Goal: Task Accomplishment & Management: Manage account settings

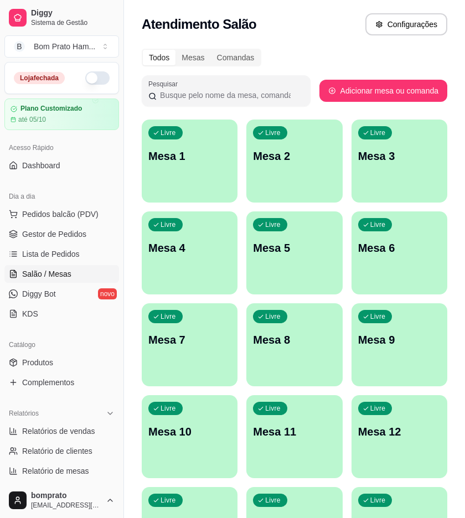
drag, startPoint x: 66, startPoint y: 367, endPoint x: 72, endPoint y: 352, distance: 16.1
click at [65, 366] on link "Produtos" at bounding box center [61, 362] width 114 height 18
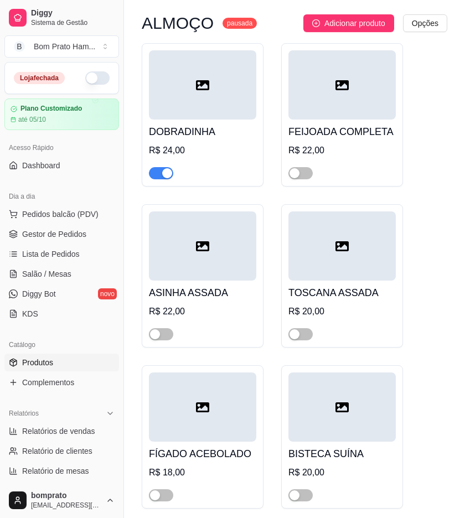
scroll to position [123, 0]
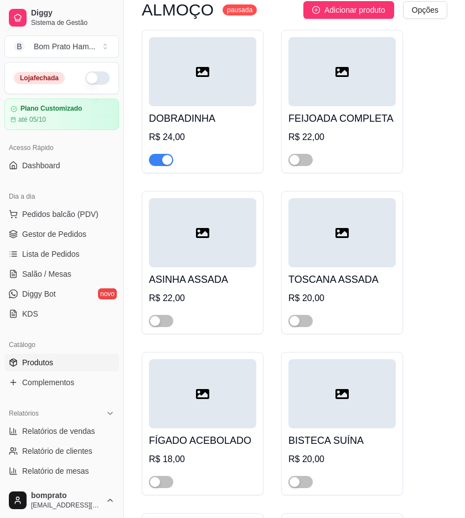
drag, startPoint x: 157, startPoint y: 319, endPoint x: 220, endPoint y: 314, distance: 62.7
click at [160, 318] on button "button" at bounding box center [161, 321] width 24 height 12
click at [305, 323] on span "button" at bounding box center [300, 321] width 24 height 12
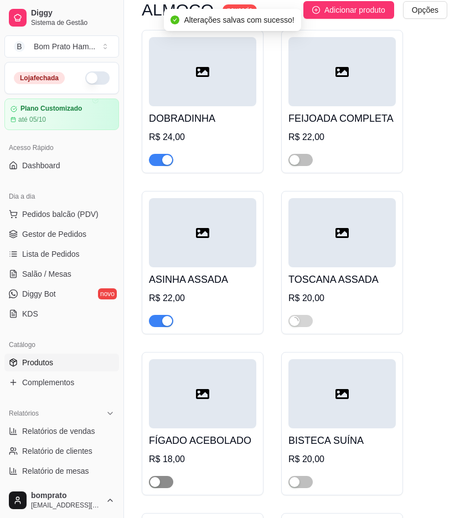
click at [157, 488] on span "button" at bounding box center [161, 482] width 24 height 12
click at [294, 481] on div "button" at bounding box center [294, 482] width 10 height 10
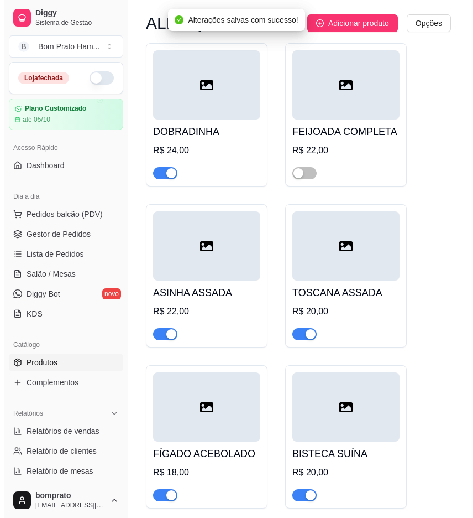
scroll to position [61, 0]
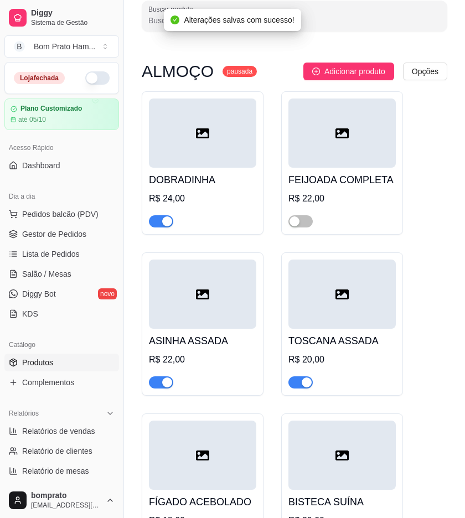
click at [223, 308] on div at bounding box center [202, 293] width 107 height 69
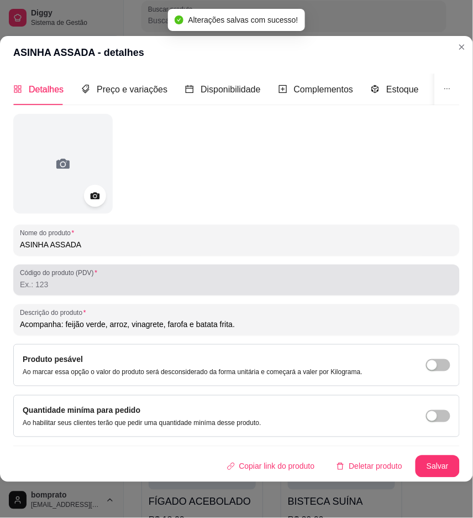
scroll to position [3, 0]
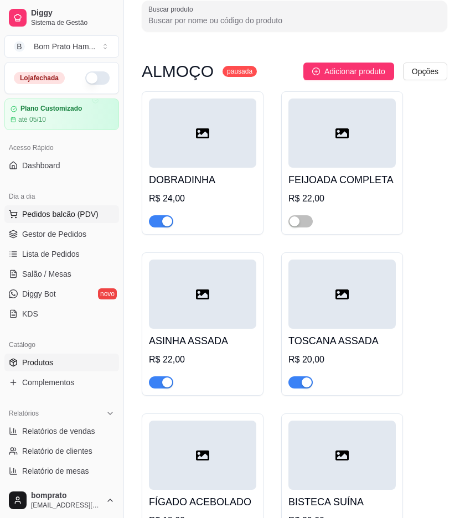
click at [54, 211] on span "Pedidos balcão (PDV)" at bounding box center [60, 214] width 76 height 11
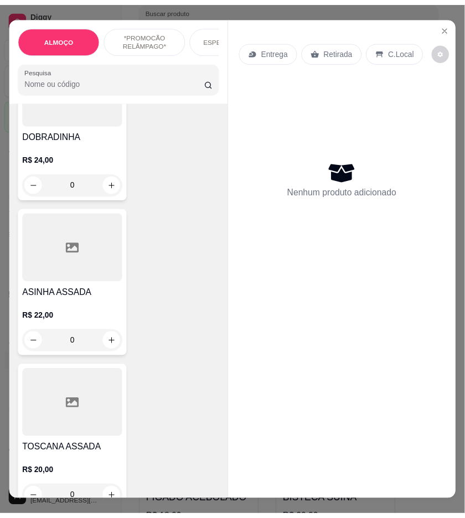
scroll to position [123, 0]
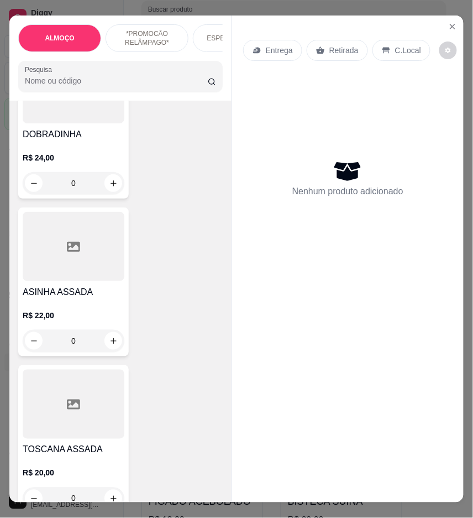
click at [75, 264] on div at bounding box center [74, 246] width 102 height 69
click at [451, 24] on icon "Close" at bounding box center [453, 26] width 4 height 4
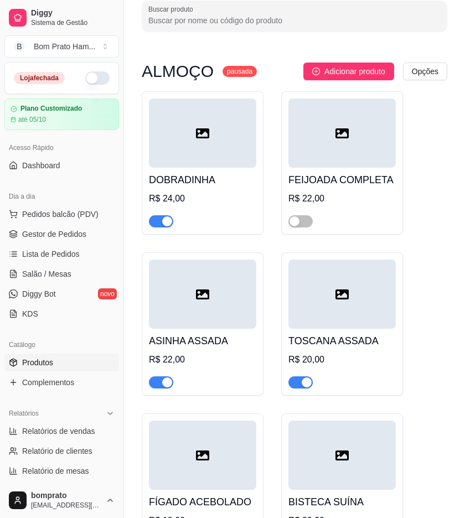
click at [197, 294] on icon at bounding box center [202, 294] width 13 height 10
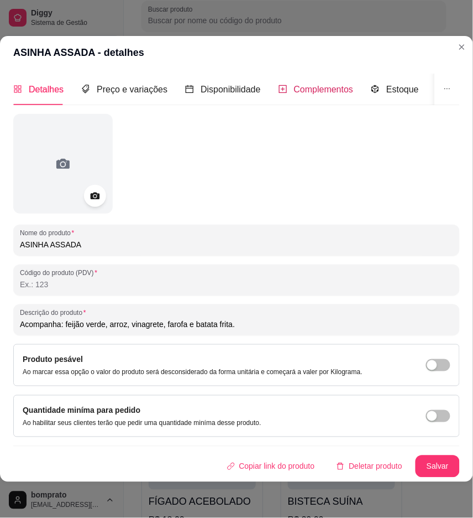
click at [316, 85] on span "Complementos" at bounding box center [324, 89] width 60 height 9
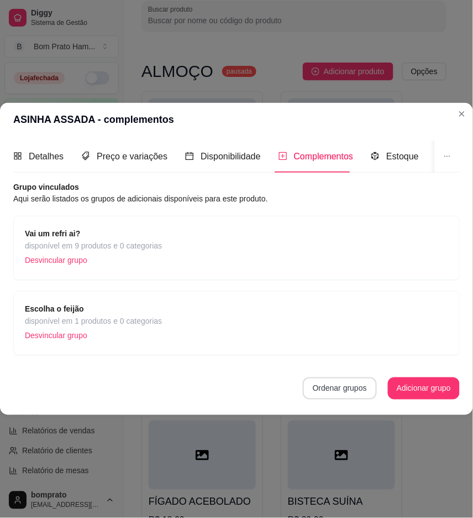
click at [357, 388] on button "Ordenar grupos" at bounding box center [340, 388] width 74 height 22
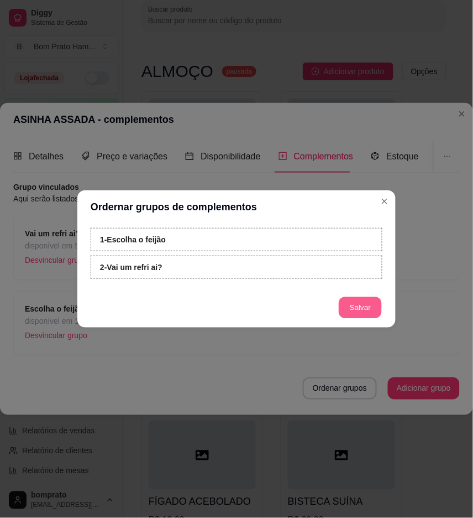
click at [373, 303] on button "Salvar" at bounding box center [360, 308] width 43 height 22
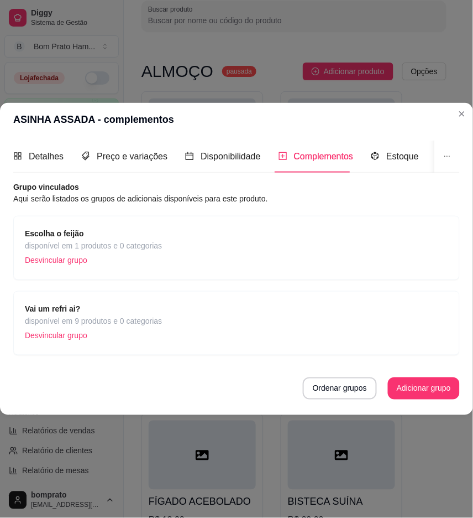
click at [373, 227] on div "Escolha o feijão disponível em 1 produtos e 0 categorias Desvincular grupo" at bounding box center [237, 247] width 424 height 41
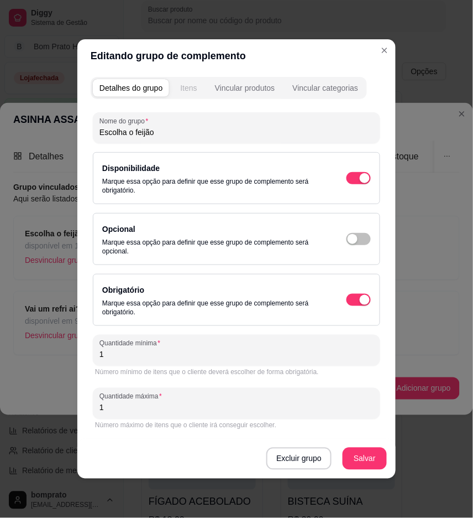
click at [186, 81] on button "Itens" at bounding box center [189, 88] width 30 height 18
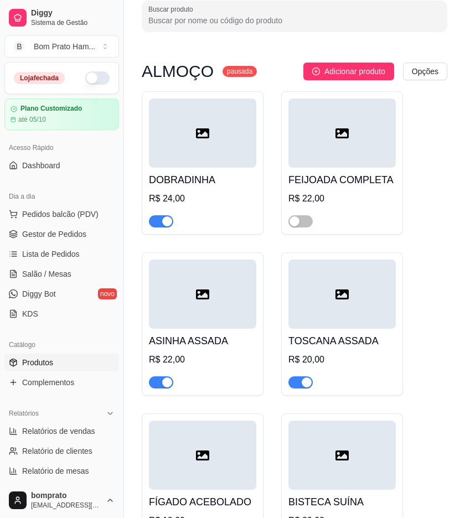
click at [306, 301] on div at bounding box center [341, 293] width 107 height 69
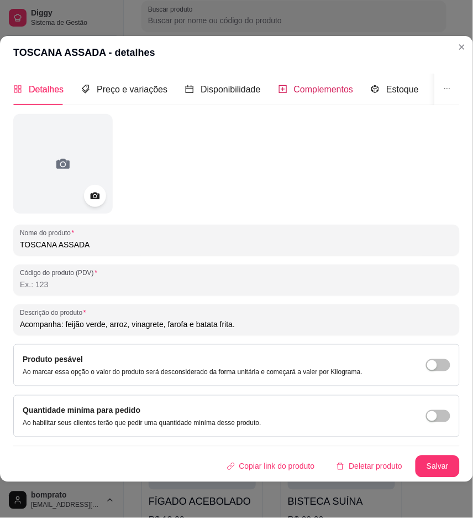
click at [323, 85] on span "Complementos" at bounding box center [324, 89] width 60 height 9
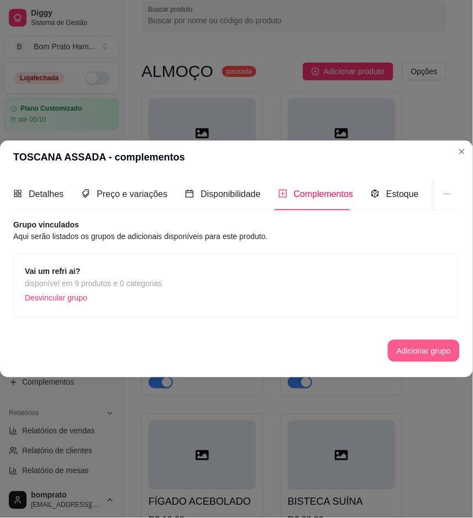
click at [408, 340] on button "Adicionar grupo" at bounding box center [424, 351] width 72 height 22
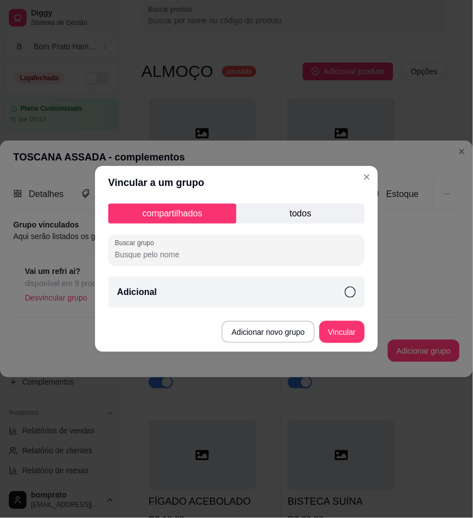
click at [317, 217] on p "todos" at bounding box center [301, 214] width 128 height 20
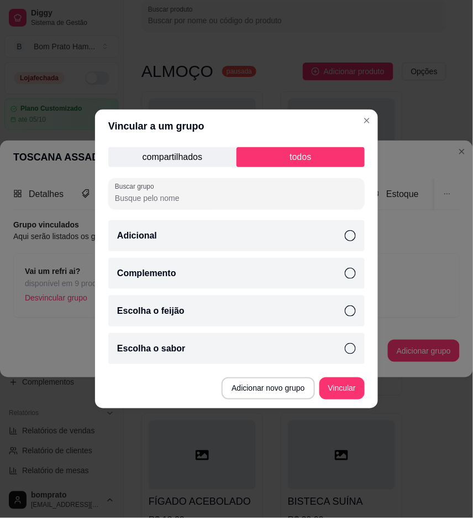
click at [268, 311] on div "Escolha o feijão" at bounding box center [236, 310] width 257 height 31
click at [342, 391] on button "Vincular" at bounding box center [342, 388] width 45 height 22
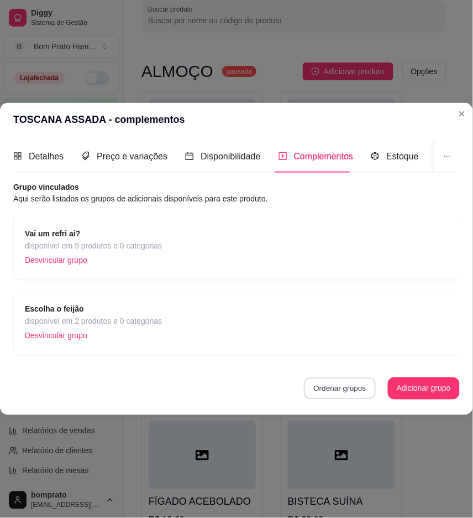
click at [323, 377] on button "Ordenar grupos" at bounding box center [340, 388] width 72 height 22
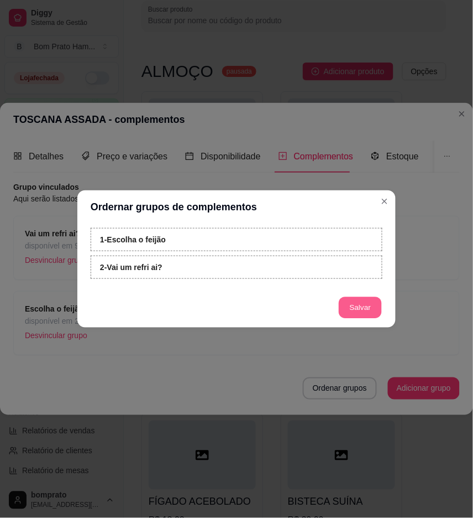
click at [360, 303] on button "Salvar" at bounding box center [360, 308] width 43 height 22
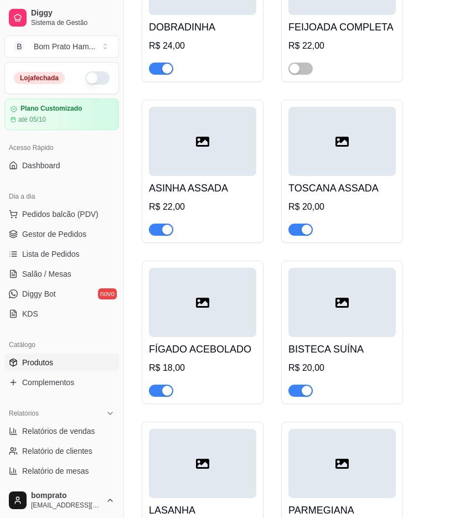
scroll to position [246, 0]
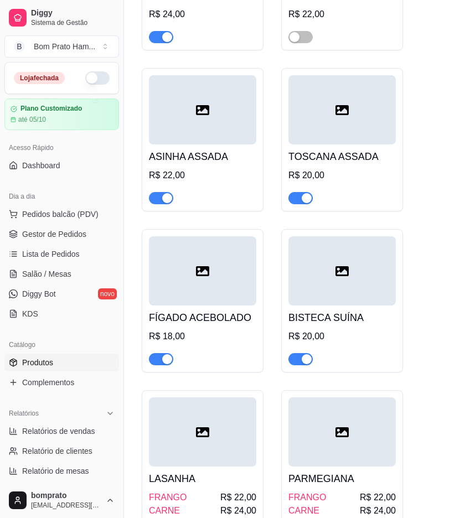
click at [238, 332] on div "R$ 18,00" at bounding box center [202, 336] width 107 height 13
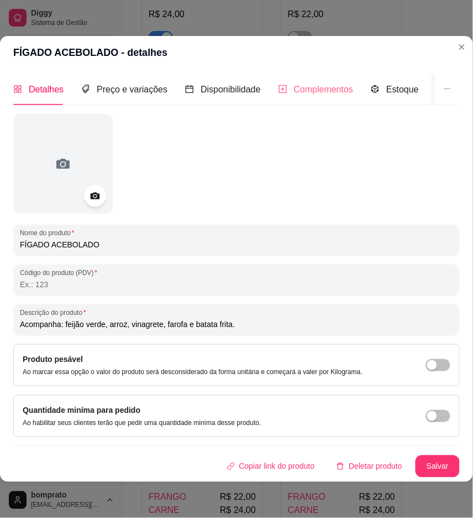
click at [286, 76] on div "Complementos" at bounding box center [316, 90] width 75 height 32
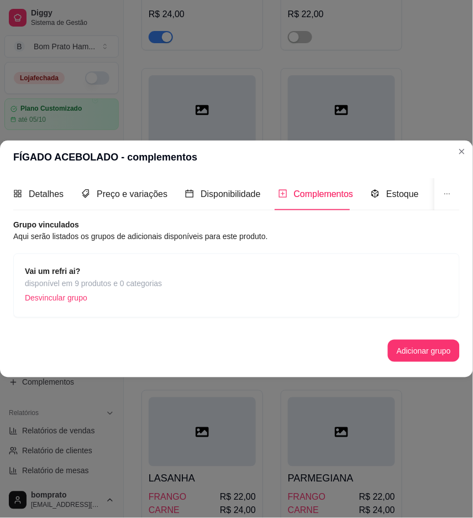
click at [419, 340] on button "Adicionar grupo" at bounding box center [424, 351] width 72 height 22
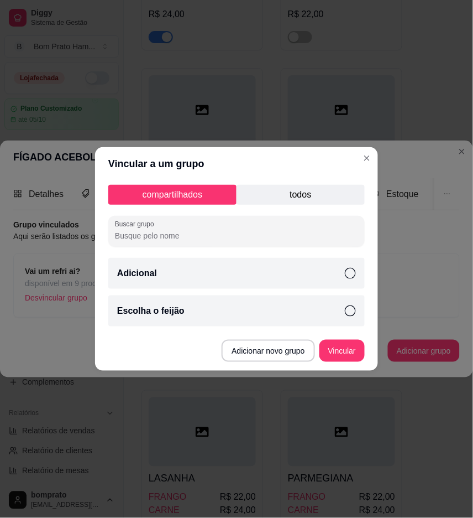
click at [296, 320] on div "Escolha o feijão" at bounding box center [236, 310] width 257 height 31
click at [335, 351] on button "Vincular" at bounding box center [342, 351] width 44 height 22
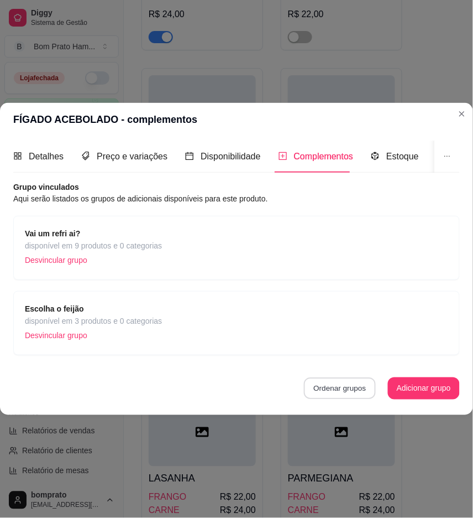
click at [345, 381] on button "Ordenar grupos" at bounding box center [340, 388] width 72 height 22
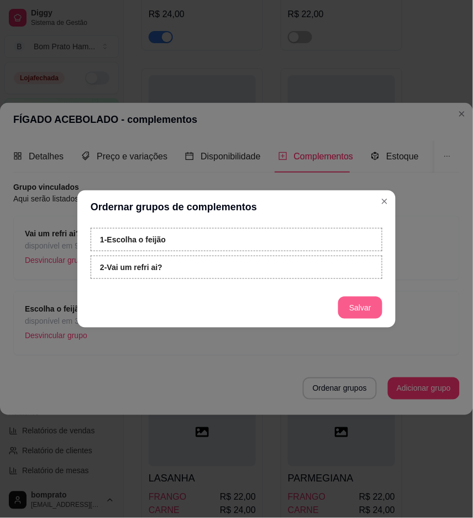
click at [357, 308] on button "Salvar" at bounding box center [361, 307] width 44 height 22
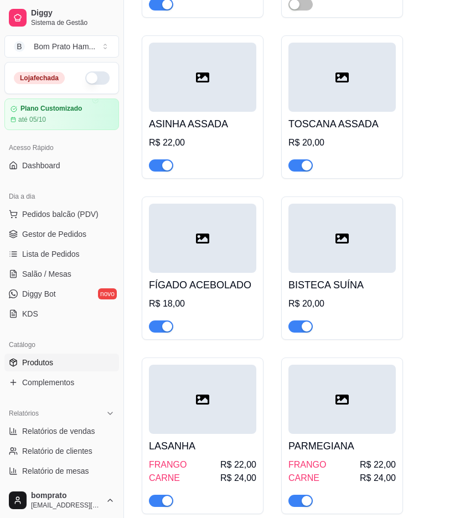
scroll to position [307, 0]
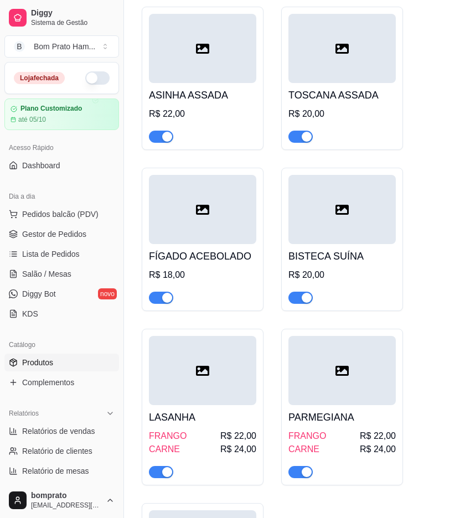
click at [323, 68] on div at bounding box center [341, 48] width 107 height 69
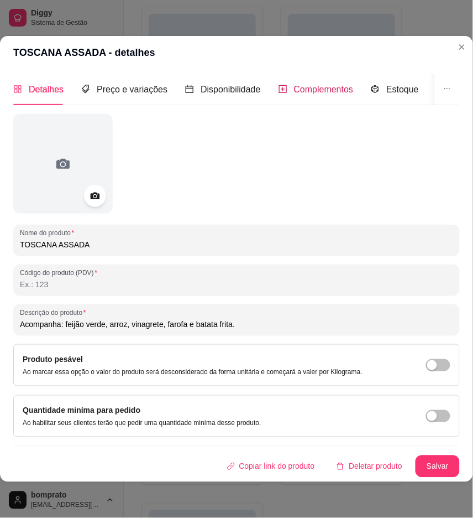
click at [302, 85] on span "Complementos" at bounding box center [324, 89] width 60 height 9
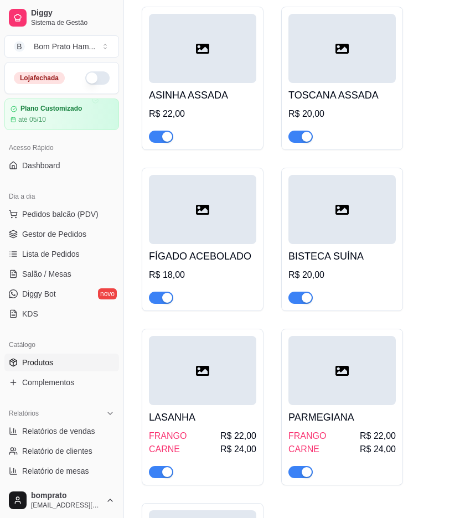
click at [229, 197] on div at bounding box center [202, 209] width 107 height 69
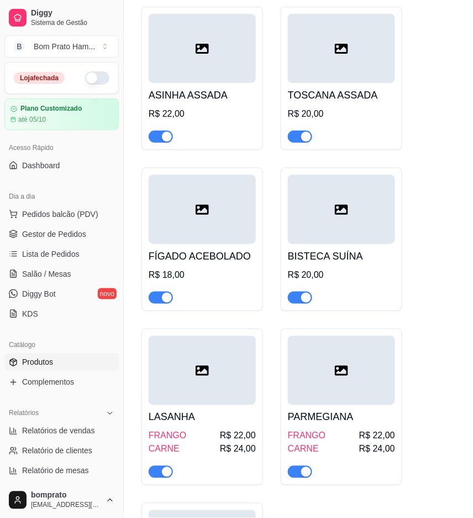
click at [316, 86] on span "Complementos" at bounding box center [324, 89] width 60 height 9
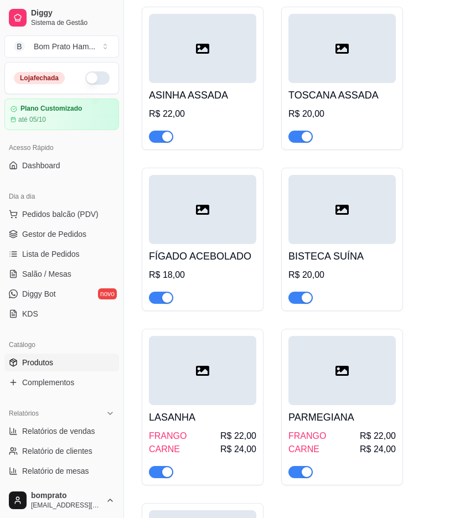
click at [321, 201] on div at bounding box center [341, 209] width 107 height 69
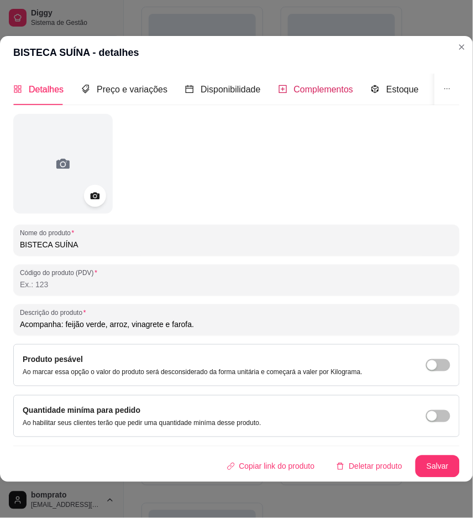
click at [300, 86] on span "Complementos" at bounding box center [324, 89] width 60 height 9
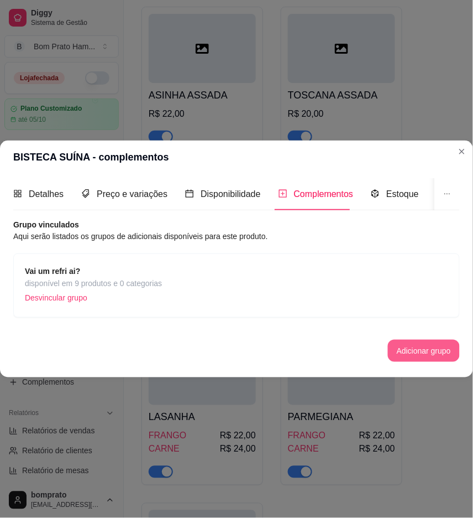
click at [395, 346] on button "Adicionar grupo" at bounding box center [424, 351] width 72 height 22
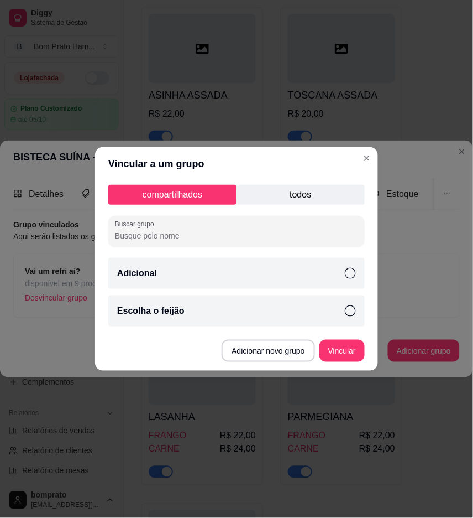
click at [328, 312] on div "Escolha o feijão" at bounding box center [236, 310] width 257 height 31
click at [341, 347] on button "Vincular" at bounding box center [342, 351] width 44 height 22
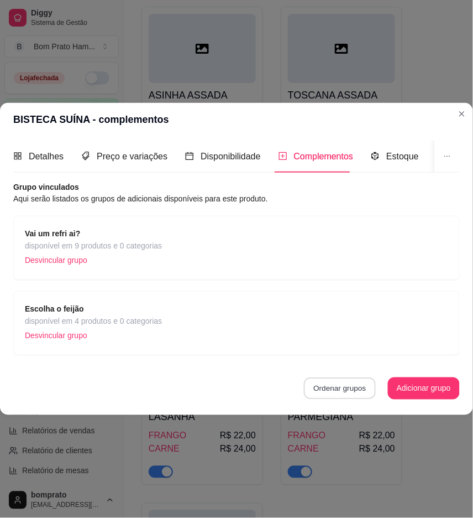
click at [350, 382] on button "Ordenar grupos" at bounding box center [340, 388] width 72 height 22
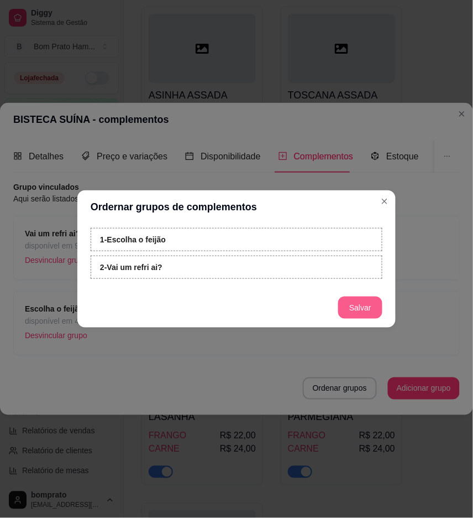
click at [361, 300] on button "Salvar" at bounding box center [361, 307] width 44 height 22
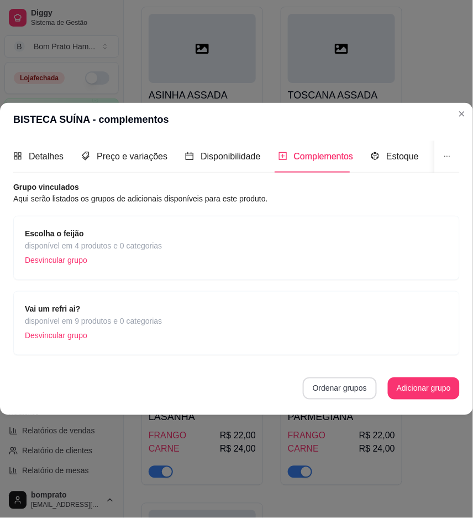
click at [346, 384] on button "Ordenar grupos" at bounding box center [340, 388] width 74 height 22
click at [303, 358] on div "Grupo vinculados Aqui serão listados os grupos de adicionais disponíveis para e…" at bounding box center [236, 290] width 447 height 218
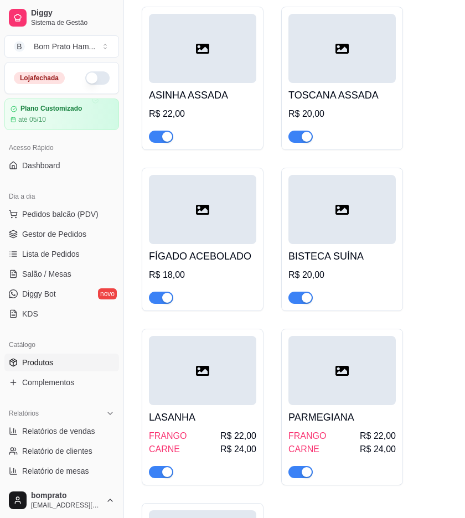
click at [334, 247] on div "BISTECA SUÍNA R$ 20,00" at bounding box center [341, 274] width 107 height 60
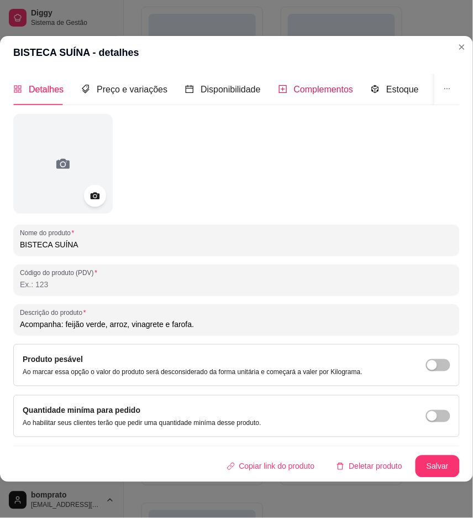
click at [331, 91] on span "Complementos" at bounding box center [324, 89] width 60 height 9
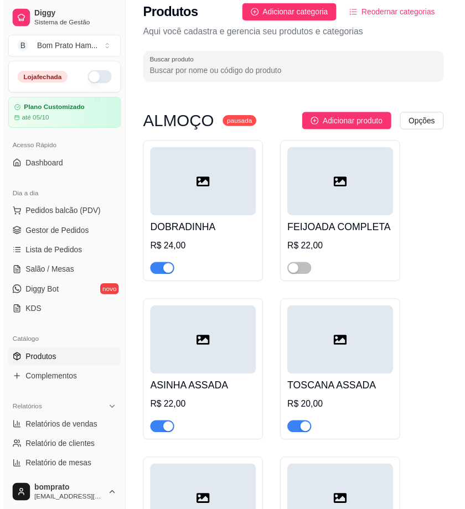
scroll to position [0, 0]
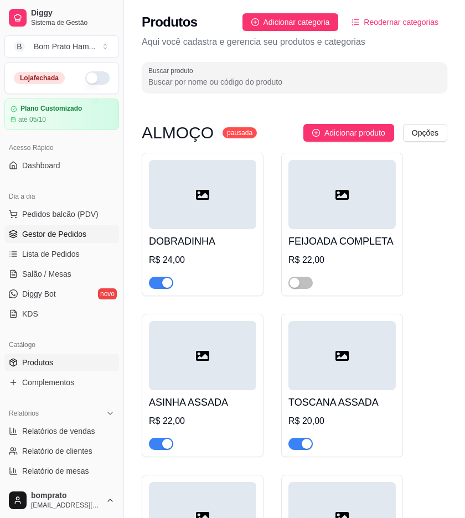
click at [77, 235] on span "Gestor de Pedidos" at bounding box center [54, 233] width 64 height 11
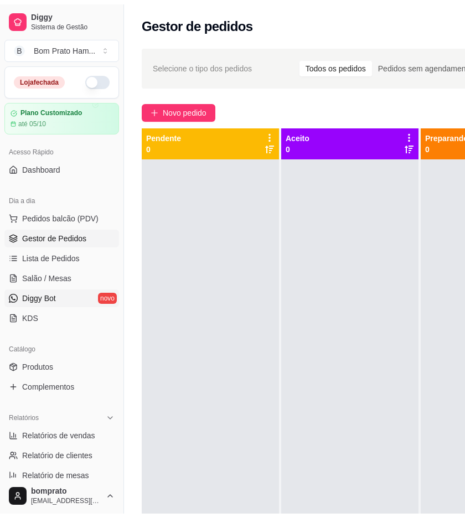
scroll to position [61, 0]
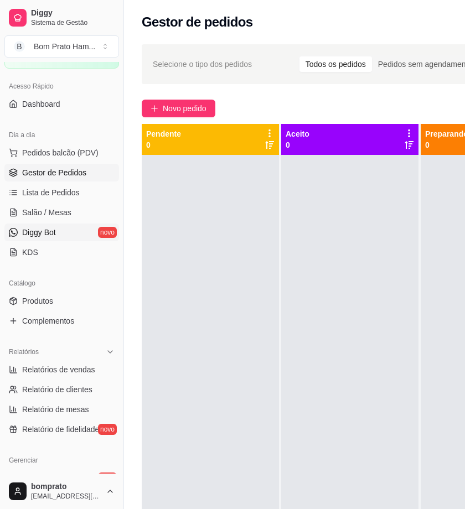
click at [63, 296] on link "Produtos" at bounding box center [61, 301] width 114 height 18
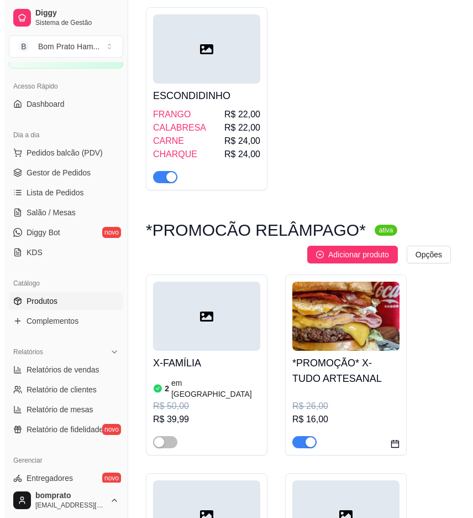
scroll to position [860, 0]
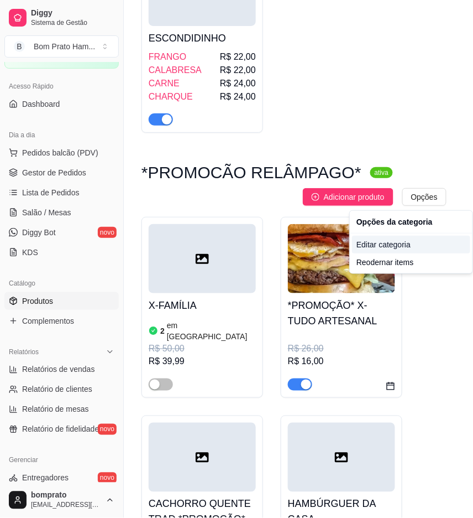
click at [412, 247] on div "Editar categoria" at bounding box center [411, 245] width 118 height 18
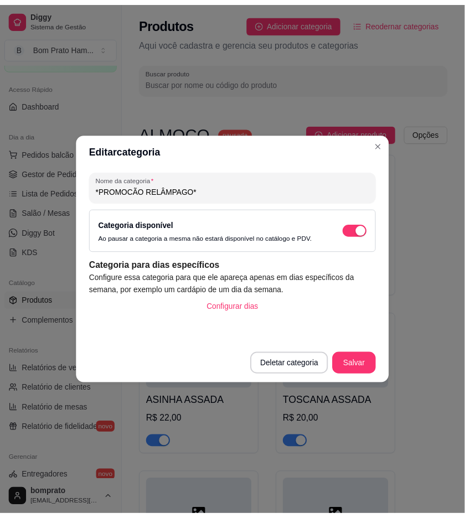
scroll to position [800, 0]
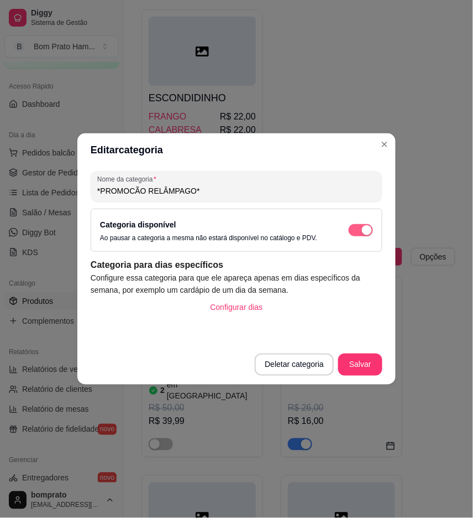
click at [366, 235] on span "button" at bounding box center [361, 230] width 24 height 12
click at [345, 369] on button "Salvar" at bounding box center [361, 364] width 44 height 22
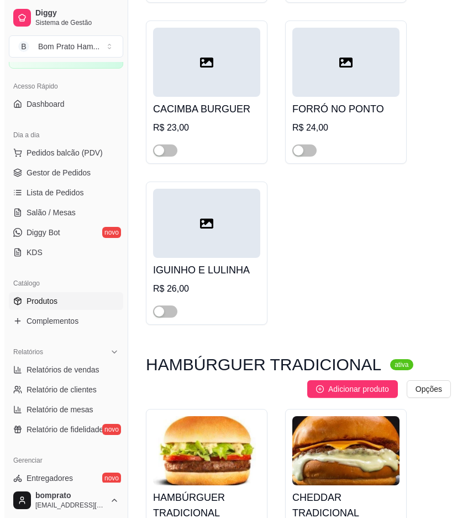
scroll to position [3935, 0]
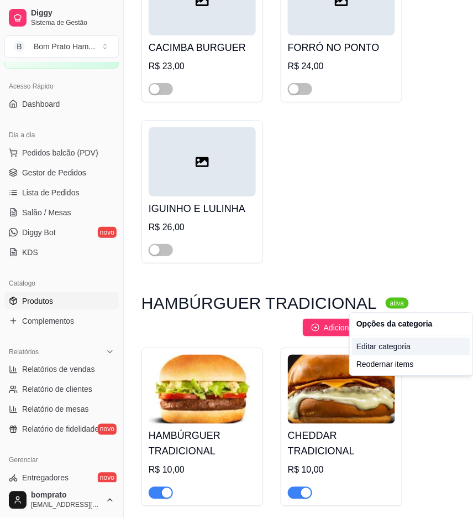
click at [405, 343] on div "Editar categoria" at bounding box center [411, 346] width 118 height 18
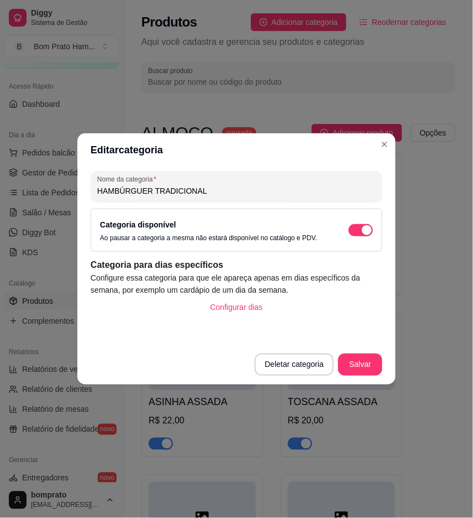
scroll to position [3977, 0]
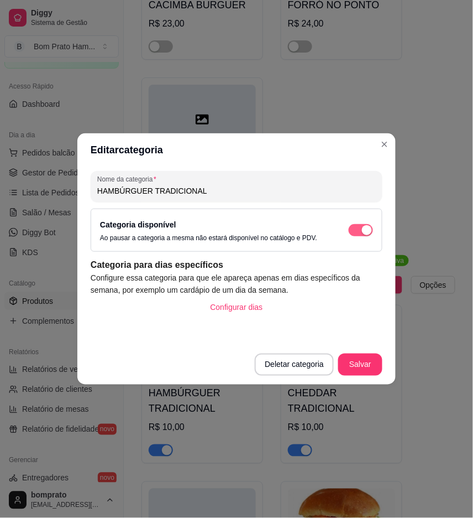
click at [369, 233] on div "button" at bounding box center [367, 230] width 10 height 10
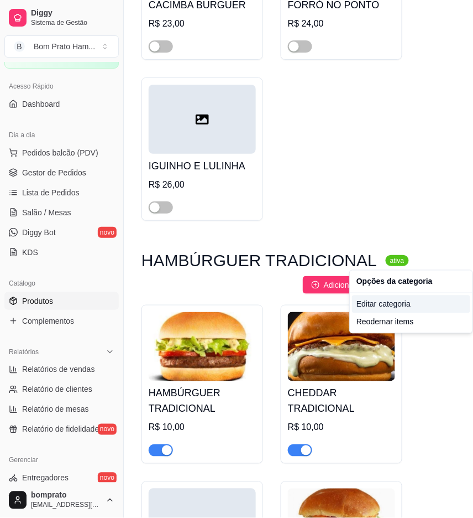
click at [400, 301] on div "Editar categoria" at bounding box center [411, 304] width 118 height 18
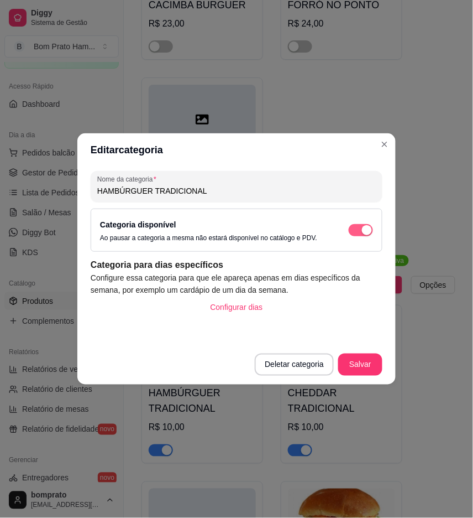
click at [365, 231] on div "button" at bounding box center [367, 230] width 10 height 10
click at [364, 354] on button "Salvar" at bounding box center [361, 364] width 44 height 22
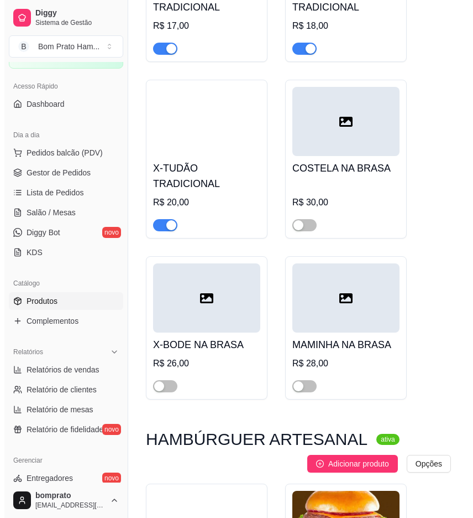
scroll to position [5637, 0]
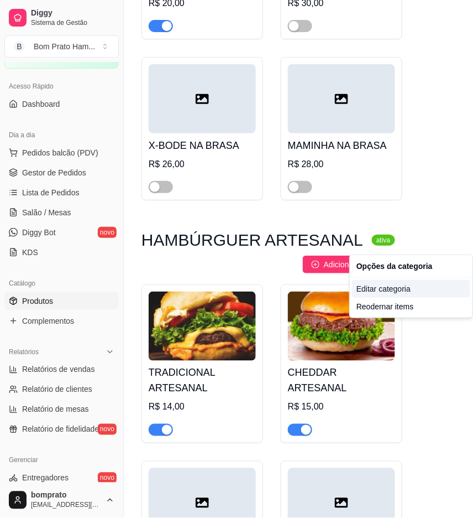
click at [407, 288] on div "Editar categoria" at bounding box center [411, 289] width 118 height 18
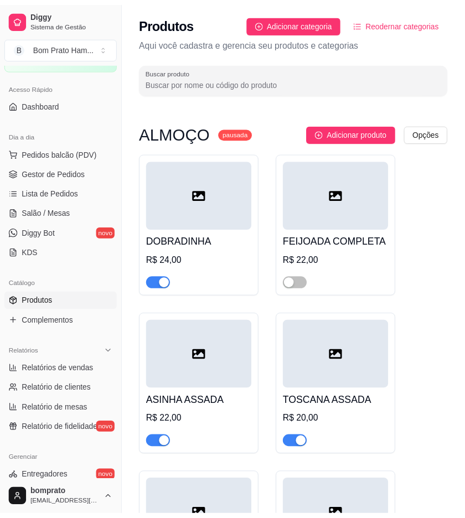
scroll to position [5621, 0]
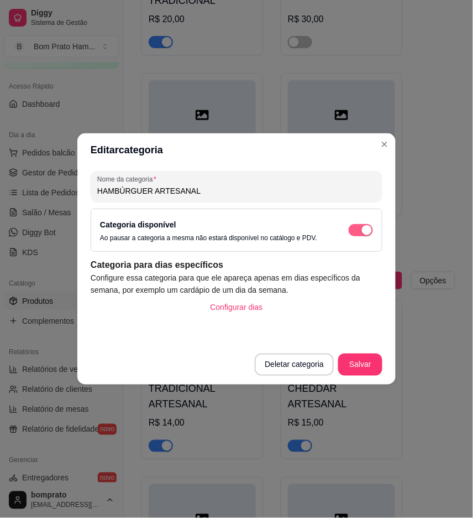
click at [360, 228] on span "button" at bounding box center [361, 230] width 24 height 12
click at [364, 363] on button "Salvar" at bounding box center [360, 365] width 43 height 22
click at [375, 367] on button "Salvar" at bounding box center [360, 365] width 43 height 22
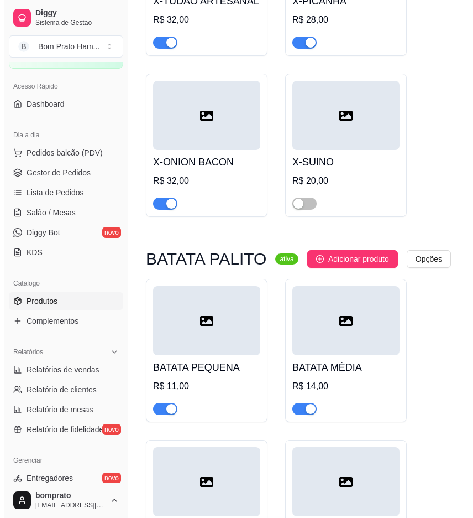
scroll to position [7956, 0]
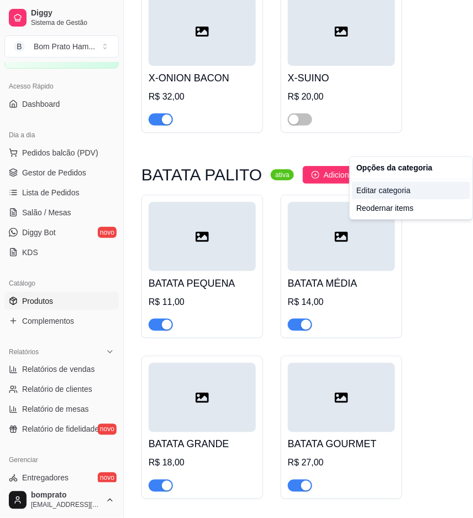
click at [416, 195] on div "Editar categoria" at bounding box center [411, 190] width 118 height 18
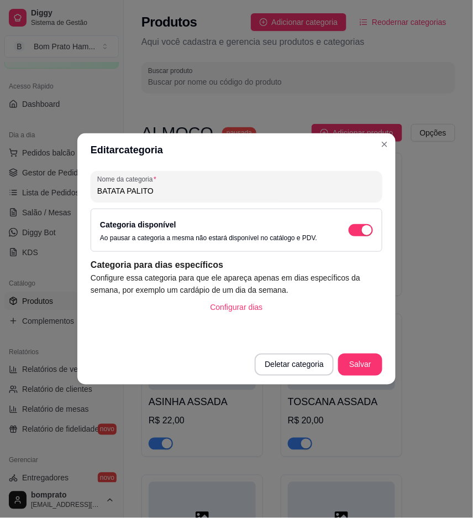
scroll to position [7842, 0]
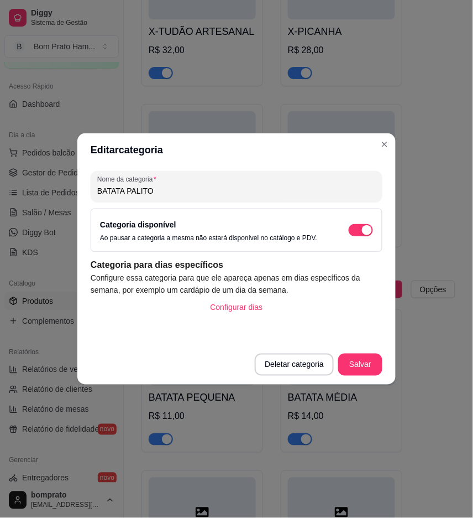
click at [349, 225] on div "Categoria disponível Ao pausar a categoria a mesma não estará disponível no cat…" at bounding box center [236, 230] width 273 height 24
drag, startPoint x: 350, startPoint y: 227, endPoint x: 365, endPoint y: 233, distance: 16.1
click at [351, 227] on span "button" at bounding box center [361, 230] width 24 height 12
click at [366, 361] on button "Salvar" at bounding box center [360, 365] width 43 height 22
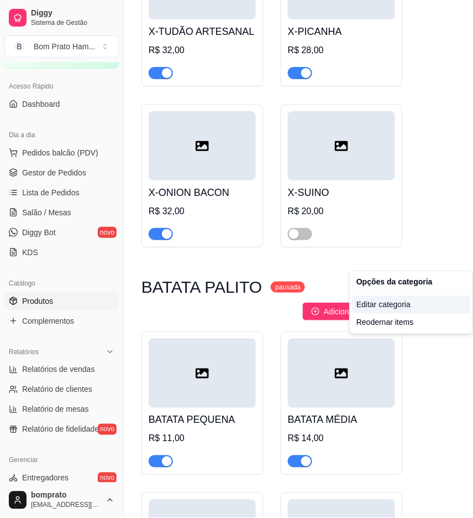
click at [400, 306] on div "Editar categoria" at bounding box center [411, 305] width 118 height 18
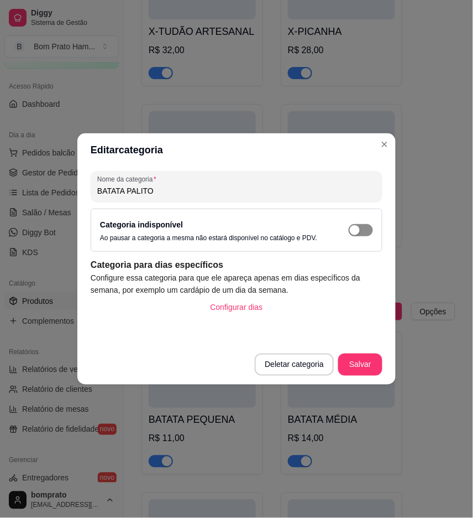
click at [367, 224] on span "button" at bounding box center [361, 230] width 24 height 12
click at [366, 357] on button "Salvar" at bounding box center [360, 365] width 43 height 22
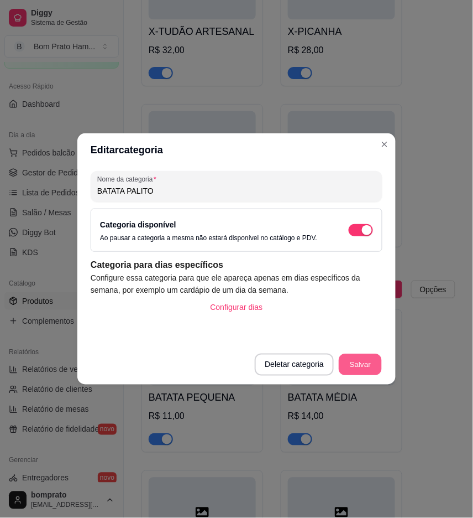
click at [367, 372] on button "Salvar" at bounding box center [360, 365] width 43 height 22
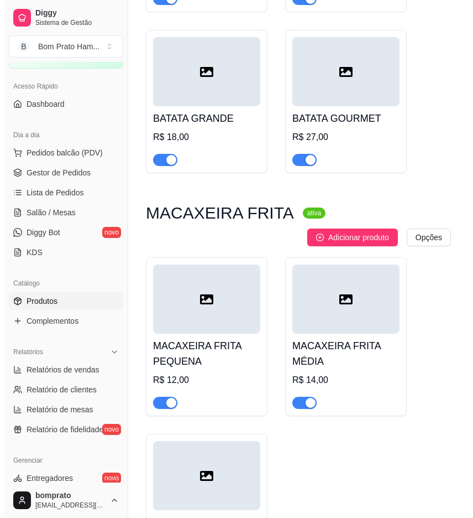
scroll to position [8395, 0]
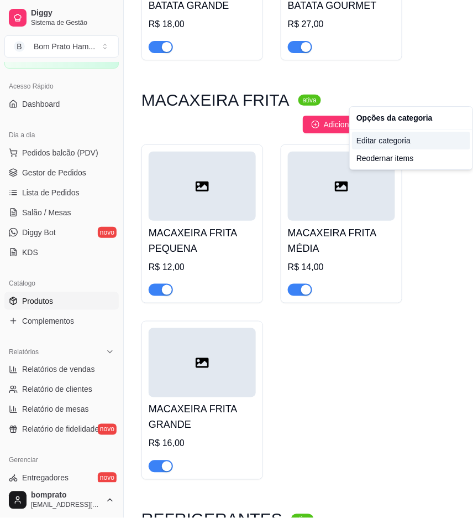
click at [413, 143] on div "Editar categoria" at bounding box center [411, 141] width 118 height 18
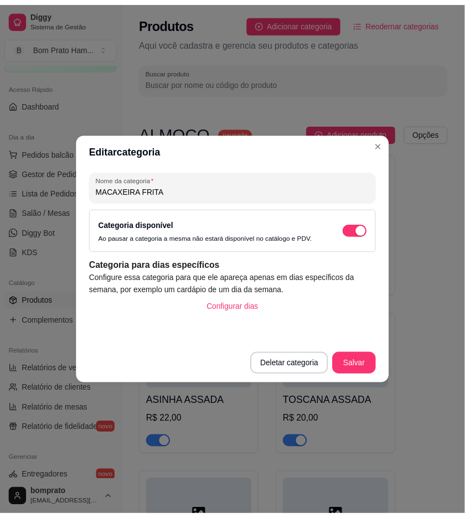
scroll to position [8209, 0]
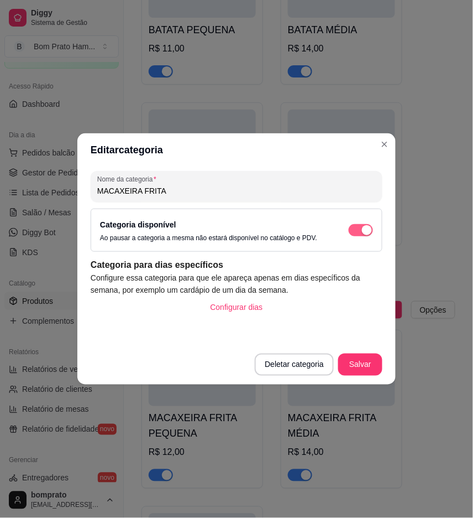
click at [365, 235] on span "button" at bounding box center [361, 230] width 24 height 12
click at [358, 365] on button "Salvar" at bounding box center [360, 365] width 43 height 22
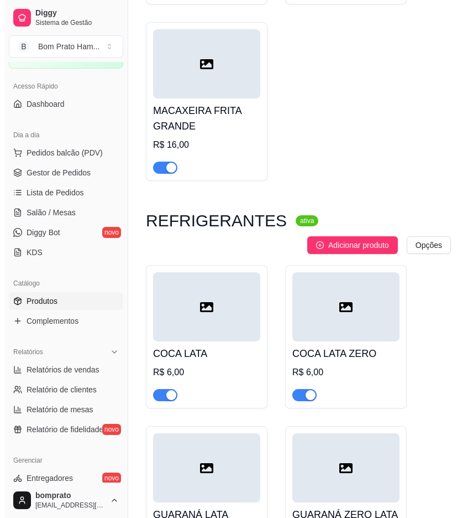
scroll to position [8701, 0]
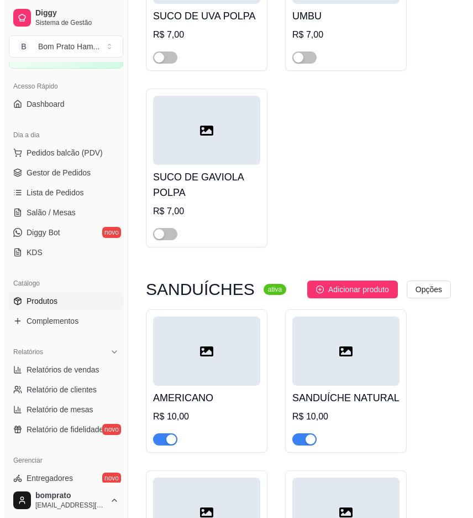
scroll to position [12818, 0]
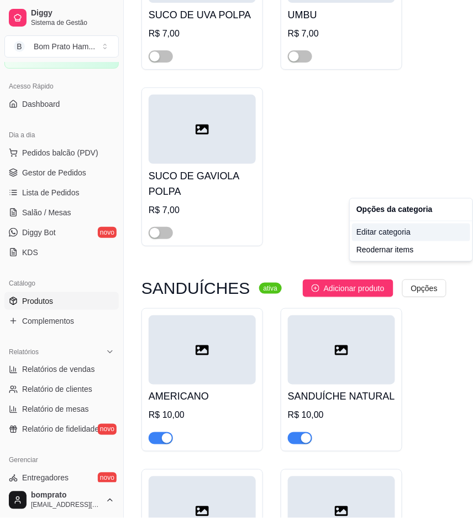
click at [412, 230] on div "Editar categoria" at bounding box center [411, 232] width 118 height 18
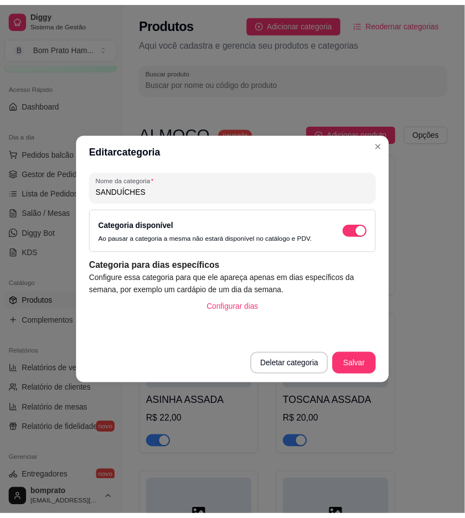
scroll to position [12746, 0]
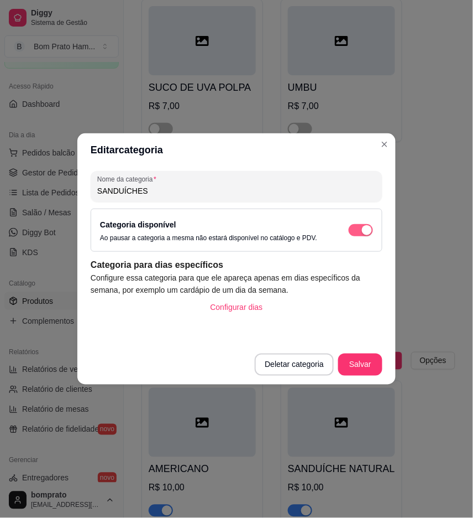
click at [358, 227] on span "button" at bounding box center [361, 230] width 24 height 12
click at [361, 360] on button "Salvar" at bounding box center [361, 364] width 44 height 22
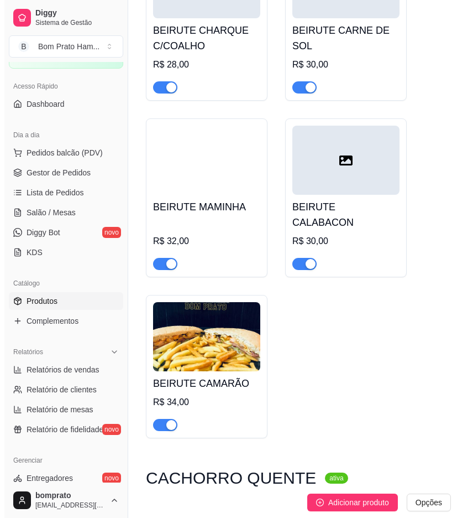
scroll to position [13791, 0]
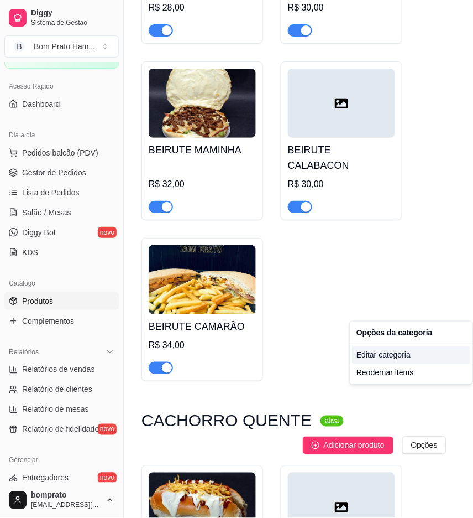
click at [400, 353] on div "Editar categoria" at bounding box center [411, 355] width 118 height 18
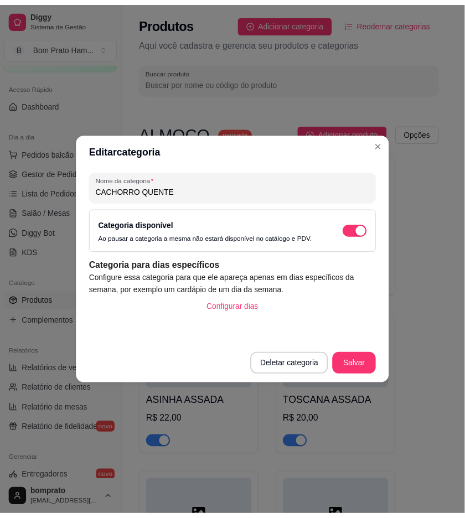
scroll to position [13841, 0]
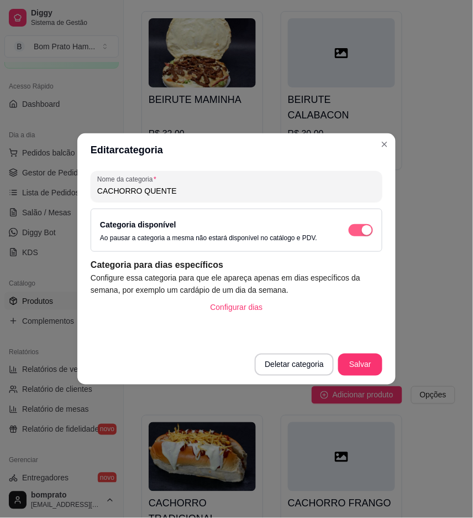
click at [361, 234] on span "button" at bounding box center [361, 230] width 24 height 12
click at [373, 355] on button "Salvar" at bounding box center [360, 365] width 43 height 22
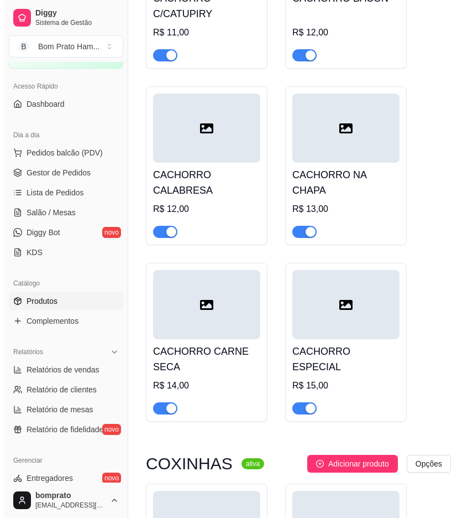
scroll to position [14763, 0]
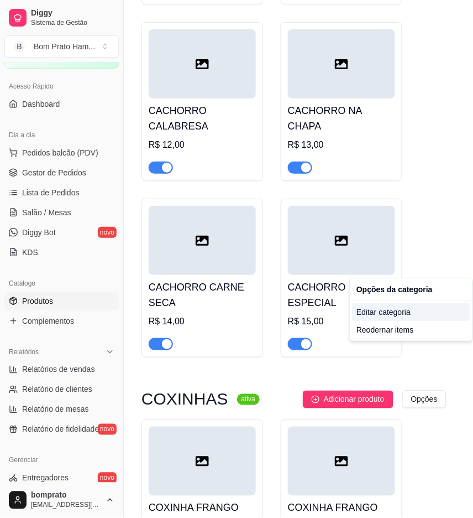
click at [403, 310] on div "Editar categoria" at bounding box center [411, 312] width 118 height 18
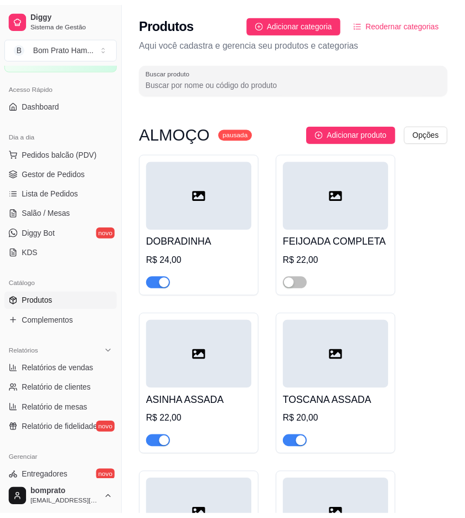
scroll to position [14770, 0]
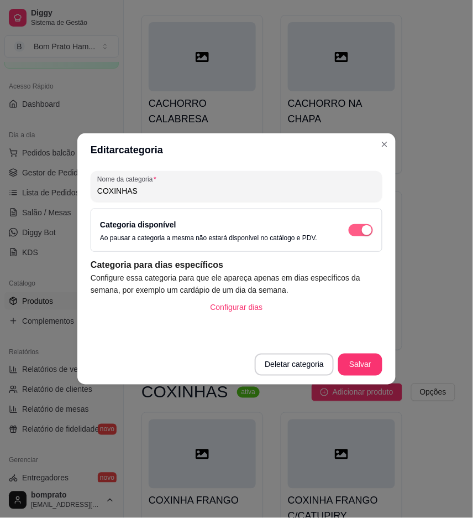
click at [365, 229] on div "button" at bounding box center [367, 230] width 10 height 10
click at [361, 375] on footer "Deletar categoria Salvar" at bounding box center [236, 365] width 319 height 40
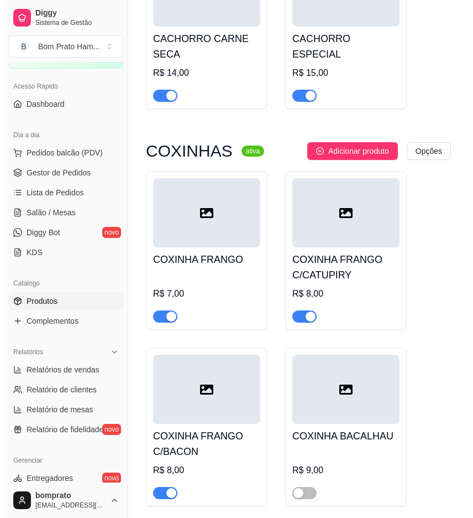
scroll to position [15016, 0]
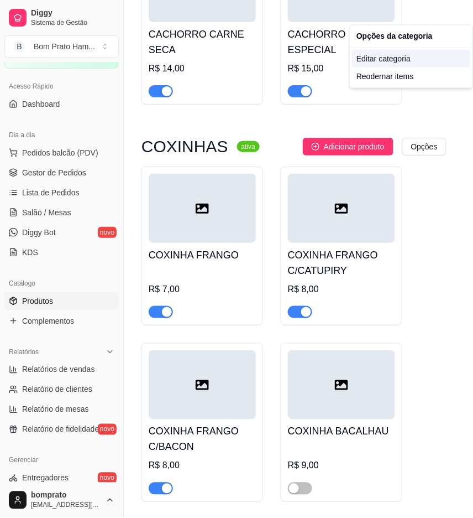
click at [398, 65] on div "Editar categoria" at bounding box center [411, 59] width 118 height 18
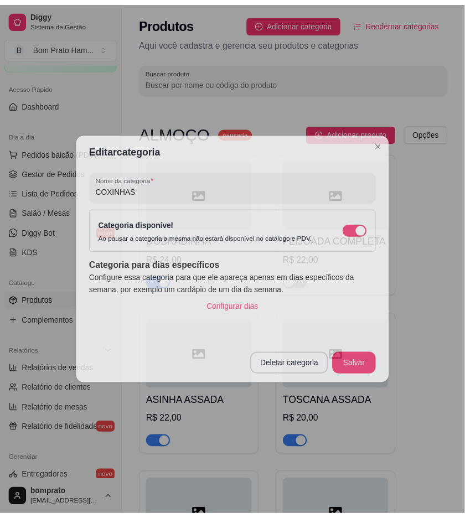
scroll to position [14770, 0]
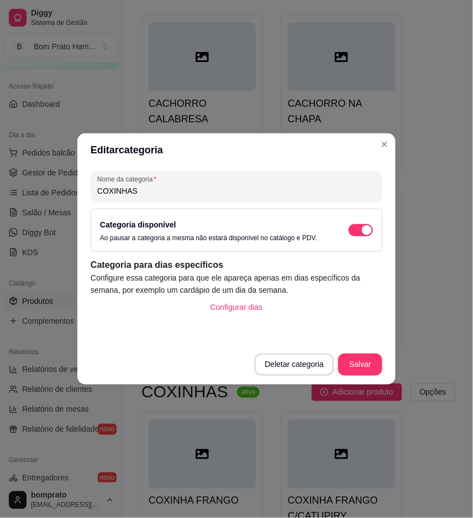
click at [369, 223] on div "Categoria disponível Ao pausar a categoria a mesma não estará disponível no cat…" at bounding box center [236, 230] width 273 height 24
click at [369, 228] on div "button" at bounding box center [367, 230] width 10 height 10
click at [362, 372] on button "Salvar" at bounding box center [361, 364] width 44 height 22
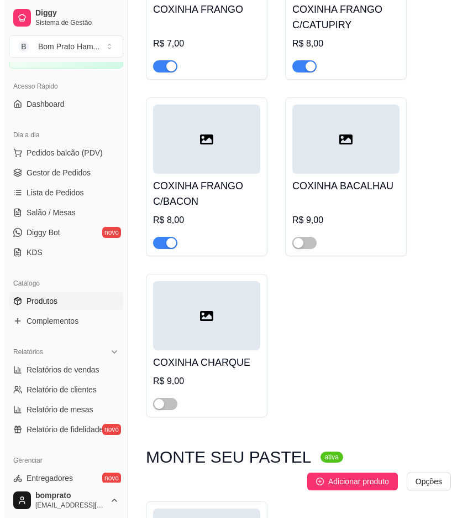
scroll to position [15262, 0]
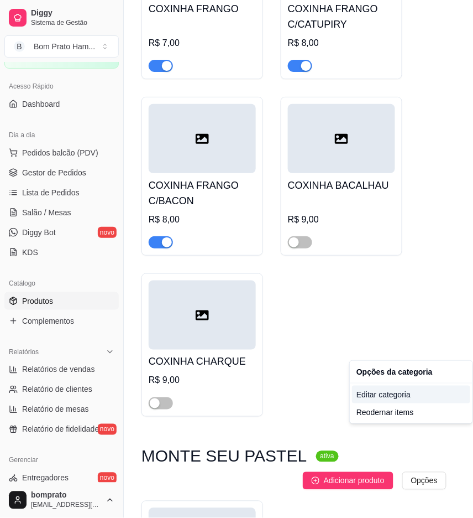
drag, startPoint x: 397, startPoint y: 399, endPoint x: 395, endPoint y: 393, distance: 6.2
click at [395, 393] on div "Editar categoria" at bounding box center [411, 395] width 118 height 18
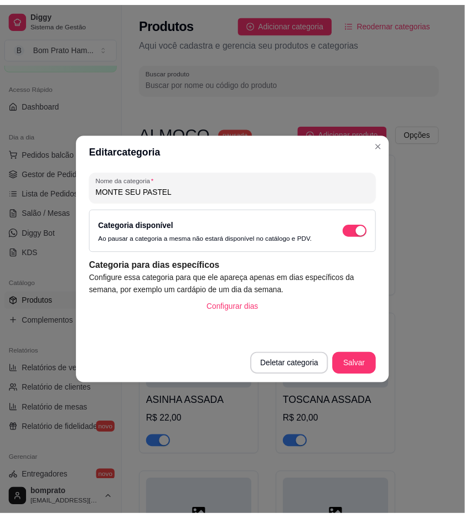
scroll to position [15352, 0]
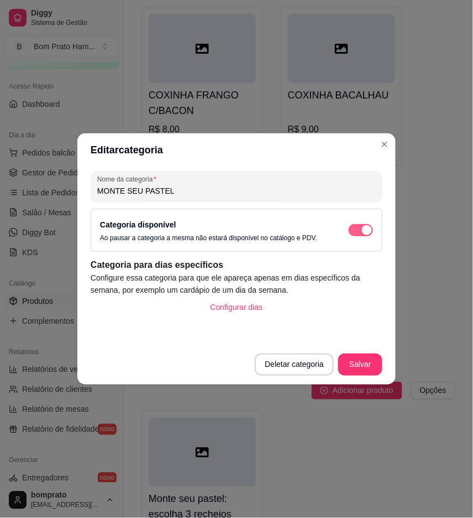
click at [369, 231] on div "button" at bounding box center [367, 230] width 10 height 10
click at [380, 373] on button "Salvar" at bounding box center [361, 364] width 44 height 22
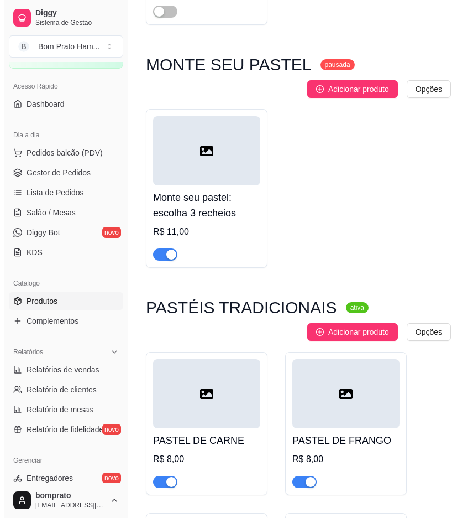
scroll to position [15660, 0]
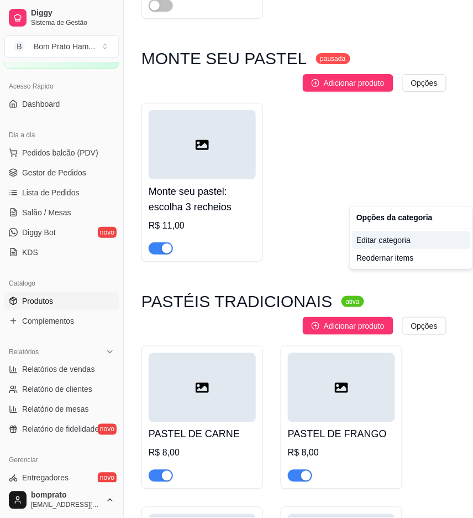
click at [397, 237] on div "Editar categoria" at bounding box center [411, 240] width 118 height 18
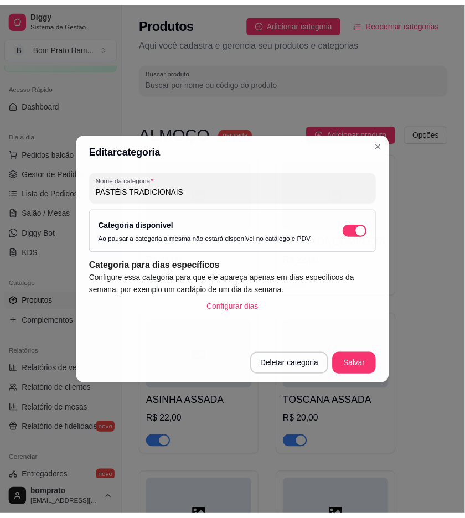
scroll to position [15596, 0]
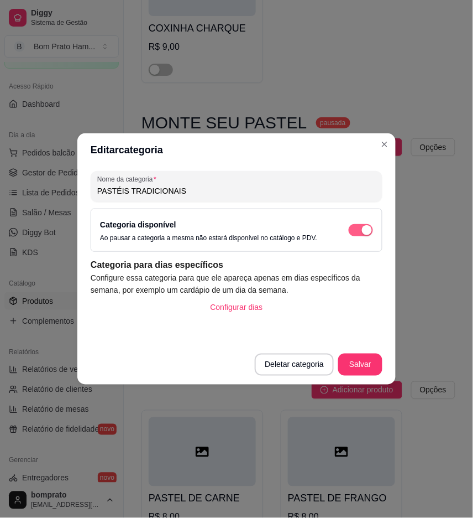
click at [349, 231] on span "button" at bounding box center [361, 230] width 24 height 12
click at [379, 366] on button "Salvar" at bounding box center [361, 364] width 44 height 22
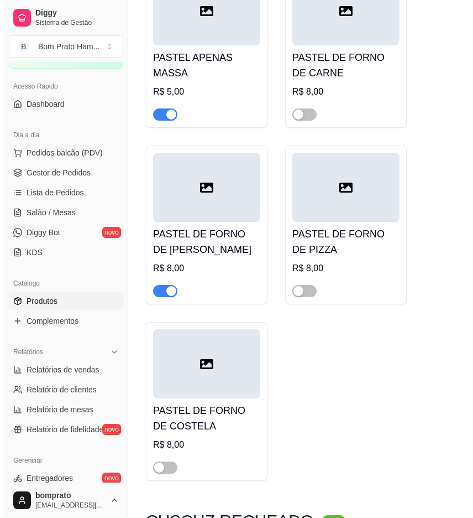
scroll to position [16702, 0]
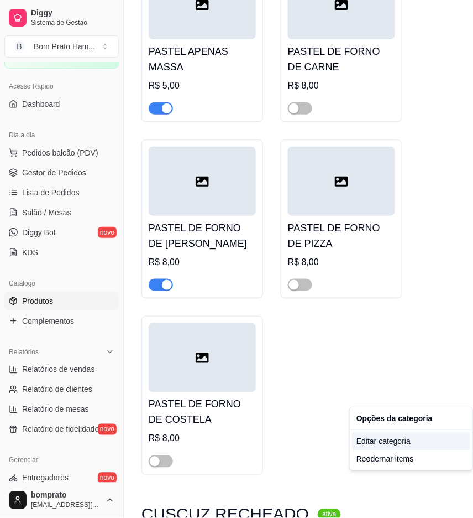
click at [400, 440] on div "Editar categoria" at bounding box center [411, 442] width 118 height 18
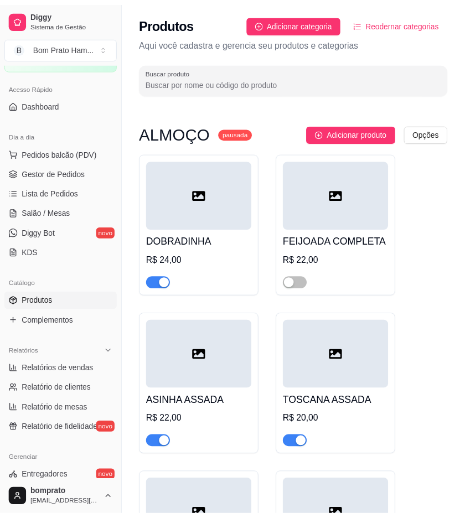
scroll to position [16839, 0]
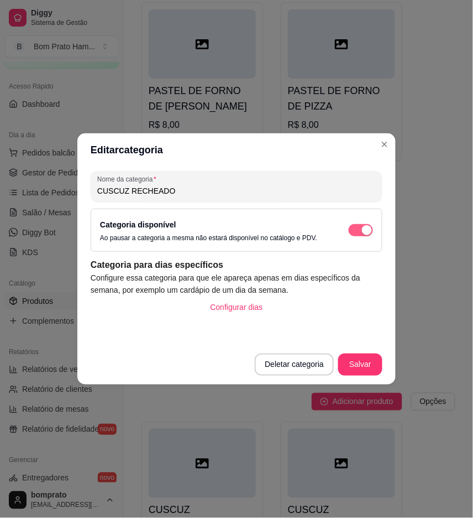
click at [366, 224] on span "button" at bounding box center [361, 230] width 24 height 12
click at [369, 361] on button "Salvar" at bounding box center [361, 364] width 44 height 22
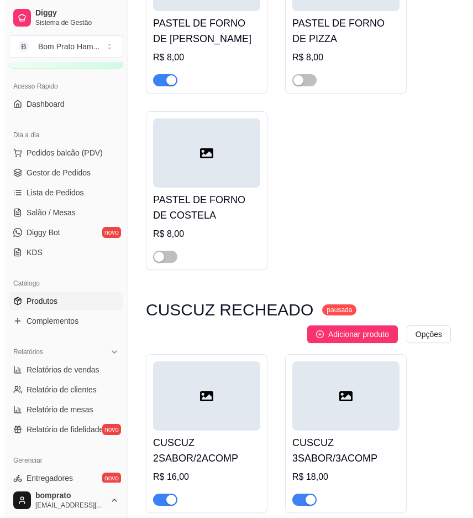
scroll to position [16962, 0]
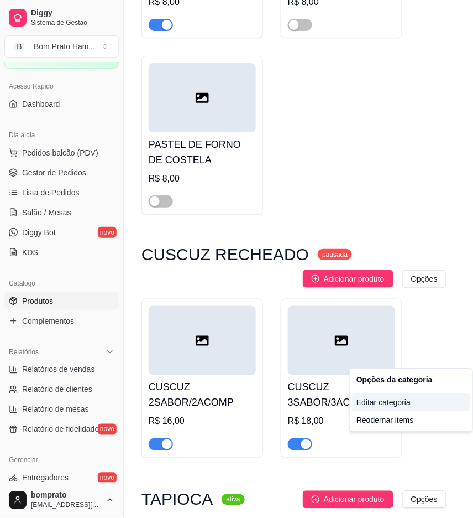
click at [395, 404] on div "Editar categoria" at bounding box center [411, 403] width 118 height 18
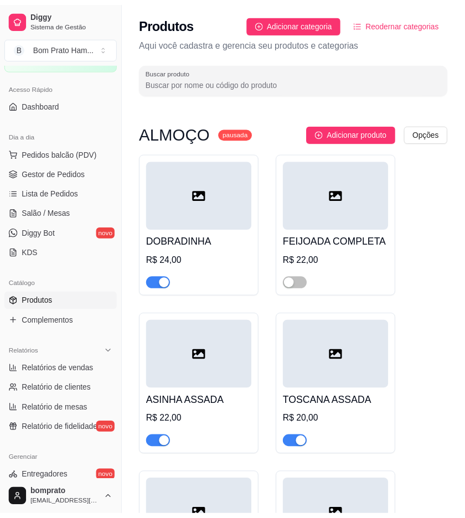
scroll to position [17060, 0]
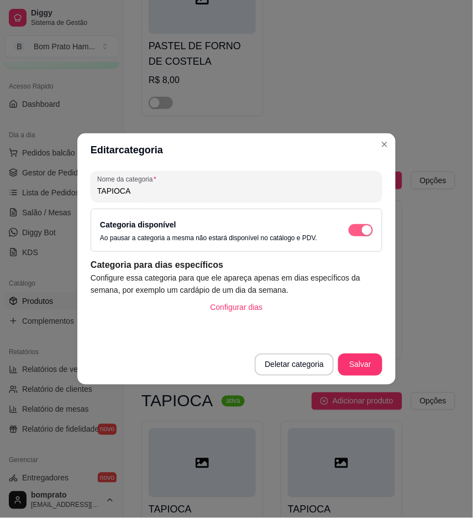
click at [366, 230] on div "button" at bounding box center [367, 230] width 10 height 10
click at [366, 368] on button "Salvar" at bounding box center [361, 364] width 44 height 22
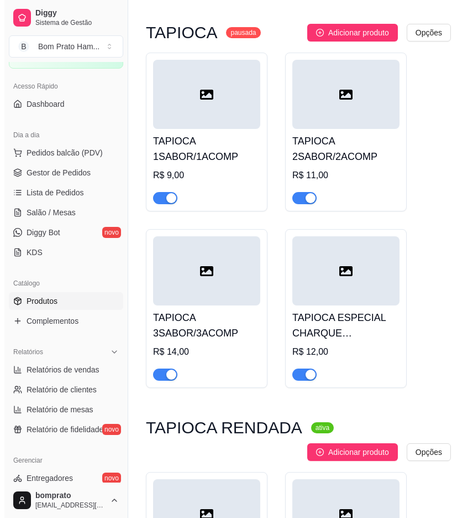
scroll to position [17429, 0]
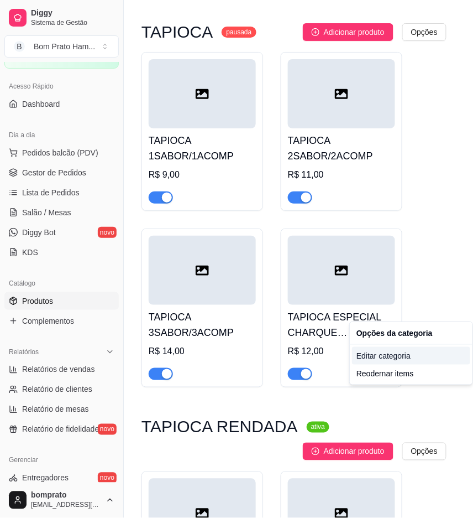
click at [400, 350] on div "Editar categoria" at bounding box center [411, 356] width 118 height 18
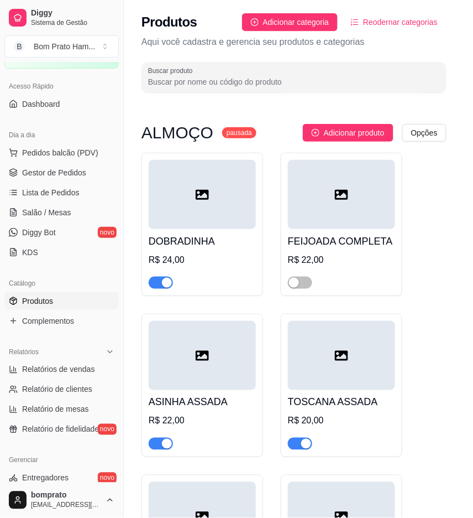
scroll to position [17481, 0]
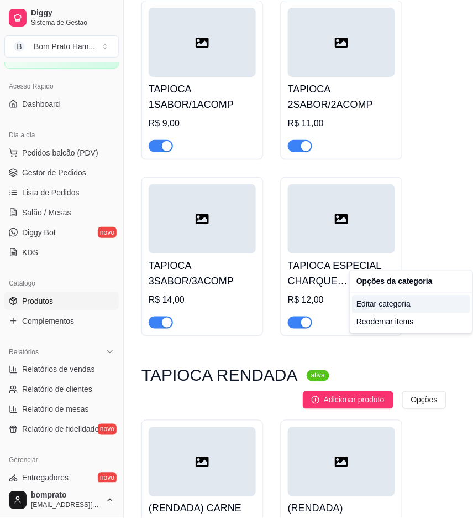
click at [400, 303] on div "Editar categoria" at bounding box center [411, 304] width 118 height 18
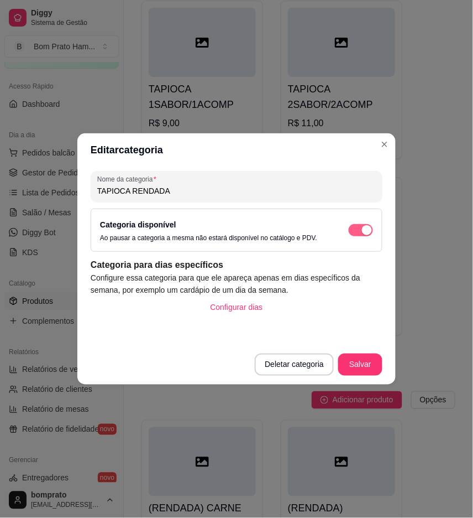
click at [363, 229] on div "button" at bounding box center [367, 230] width 10 height 10
click at [368, 357] on button "Salvar" at bounding box center [360, 365] width 43 height 22
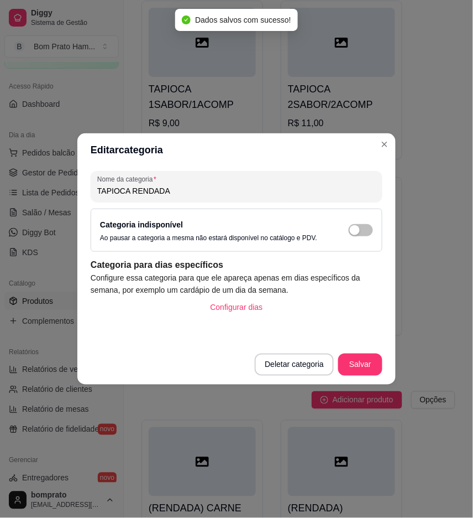
click at [389, 312] on div "Nome da categoria TAPIOCA RENDADA Categoria indisponível Ao pausar a categoria …" at bounding box center [236, 255] width 319 height 178
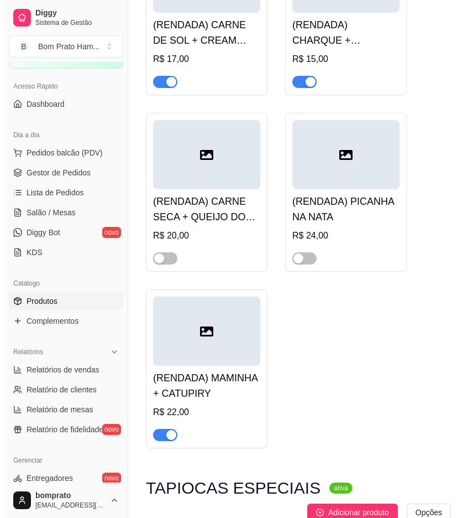
scroll to position [18034, 0]
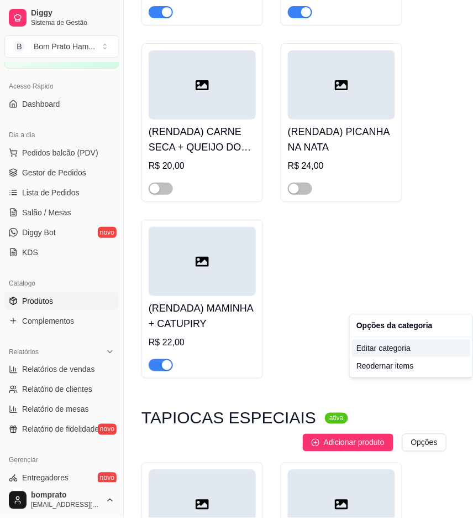
click at [388, 351] on div "Editar categoria" at bounding box center [411, 349] width 118 height 18
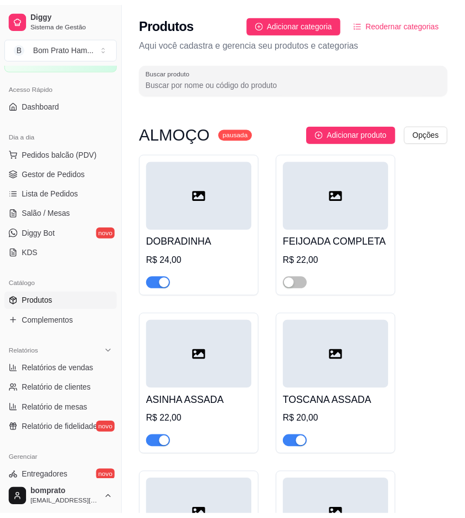
scroll to position [18078, 0]
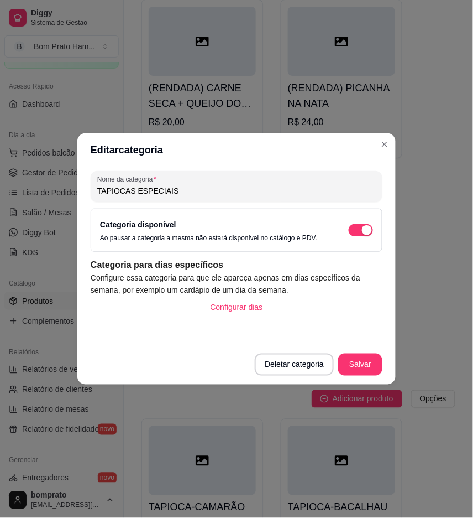
click at [366, 223] on div "Categoria disponível Ao pausar a categoria a mesma não estará disponível no cat…" at bounding box center [236, 230] width 273 height 24
click at [358, 234] on span "button" at bounding box center [361, 230] width 24 height 12
click at [358, 367] on button "Salvar" at bounding box center [360, 365] width 43 height 22
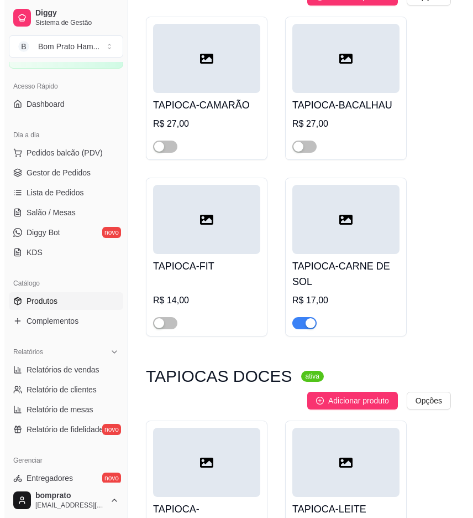
scroll to position [18508, 0]
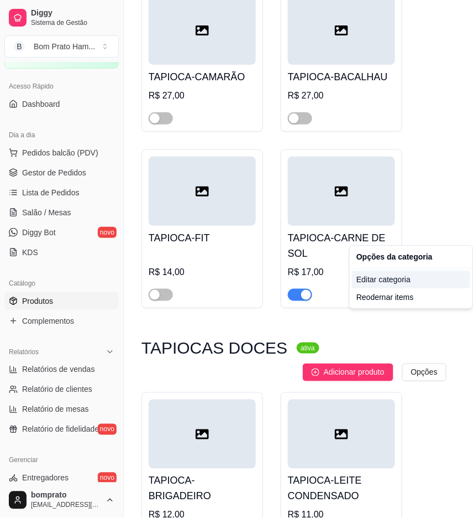
click at [405, 277] on div "Editar categoria" at bounding box center [411, 279] width 118 height 18
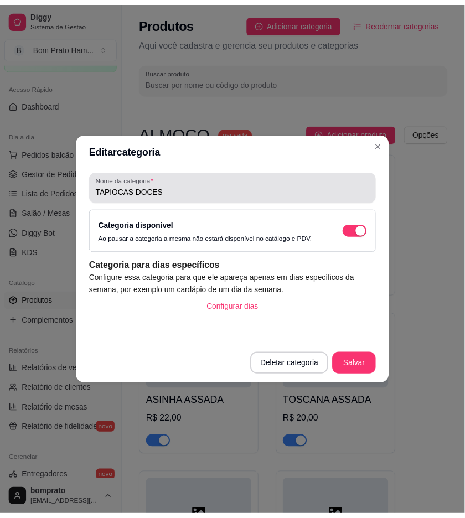
scroll to position [18460, 0]
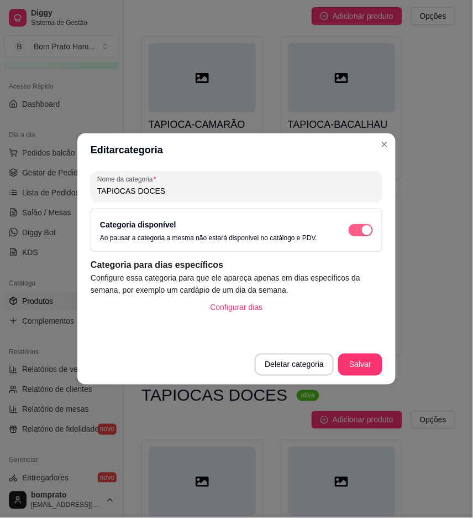
click at [371, 232] on div "button" at bounding box center [367, 230] width 10 height 10
click at [369, 362] on button "Salvar" at bounding box center [360, 365] width 43 height 22
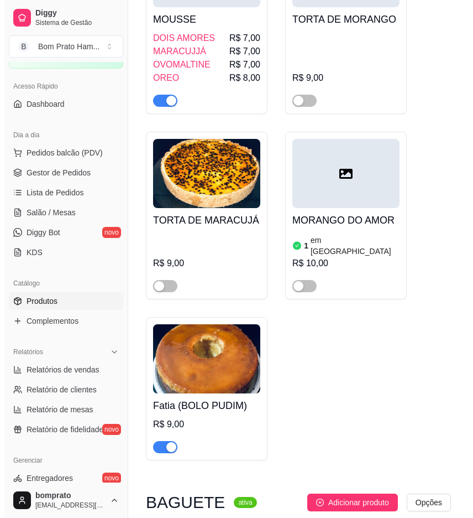
scroll to position [21840, 0]
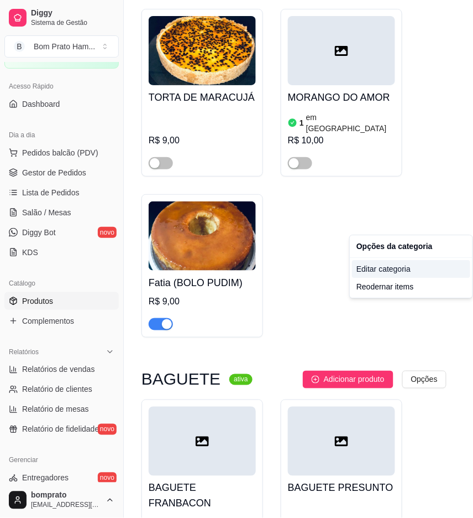
click at [412, 261] on div "Editar categoria" at bounding box center [411, 269] width 118 height 18
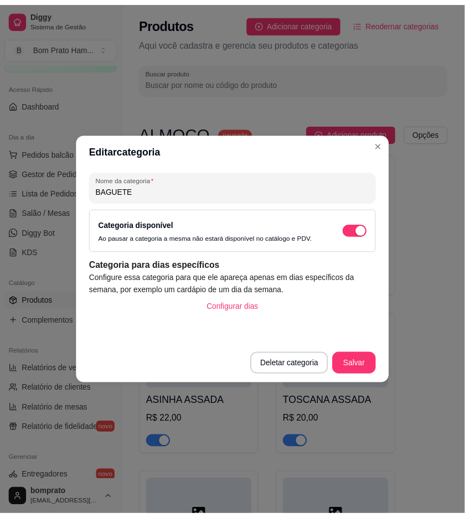
scroll to position [21806, 0]
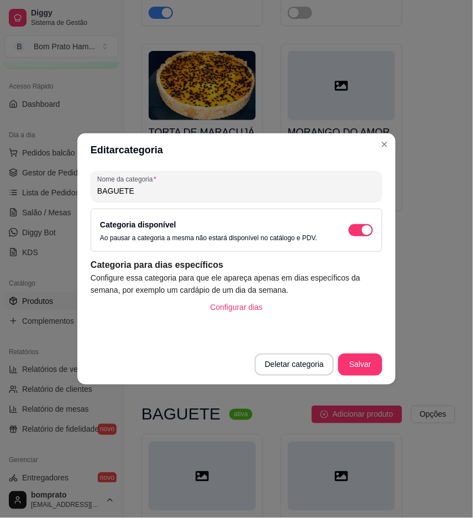
click at [355, 223] on div "Categoria disponível Ao pausar a categoria a mesma não estará disponível no cat…" at bounding box center [236, 230] width 273 height 24
click at [356, 227] on span "button" at bounding box center [361, 230] width 24 height 12
click at [360, 371] on button "Salvar" at bounding box center [360, 365] width 43 height 22
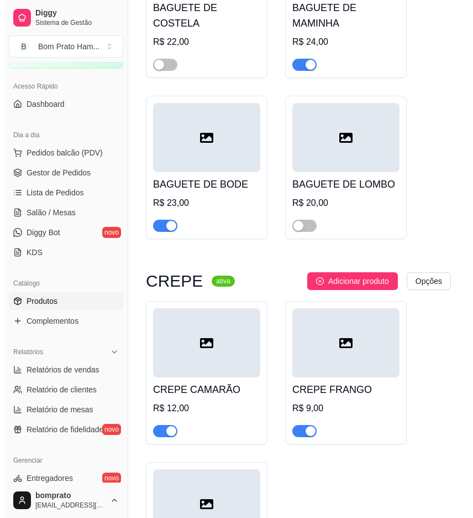
scroll to position [22850, 0]
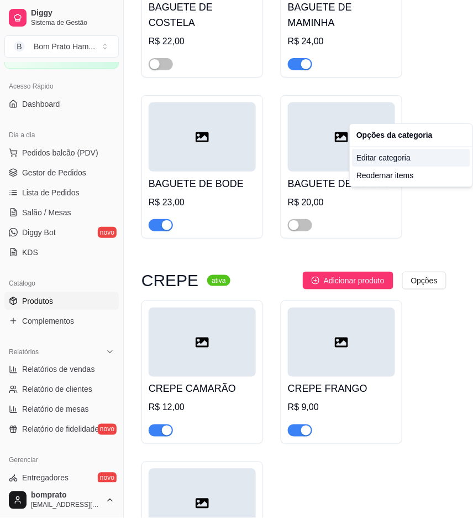
click at [398, 164] on div "Editar categoria" at bounding box center [411, 158] width 118 height 18
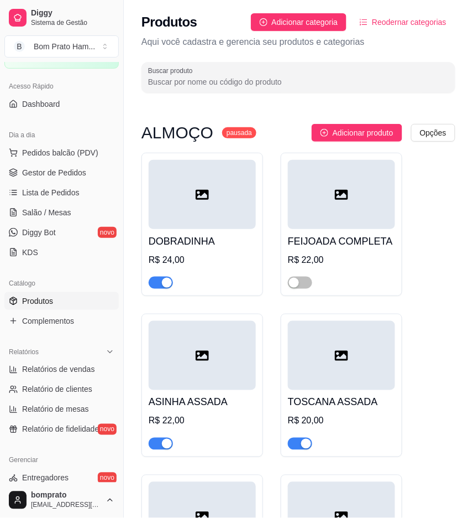
scroll to position [22703, 0]
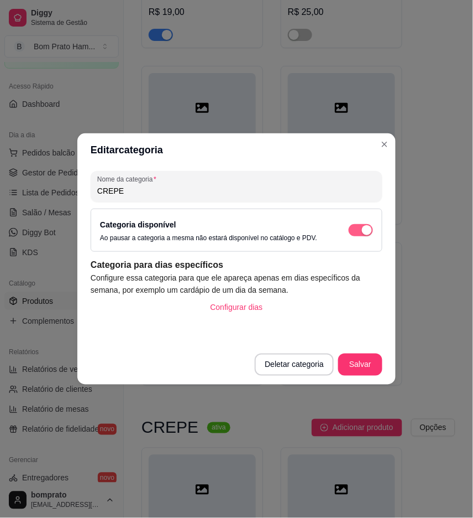
click at [363, 227] on div "button" at bounding box center [367, 230] width 10 height 10
click at [364, 371] on button "Salvar" at bounding box center [360, 365] width 43 height 22
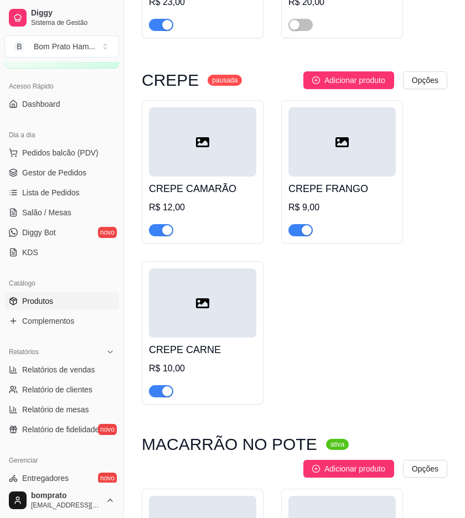
scroll to position [23072, 0]
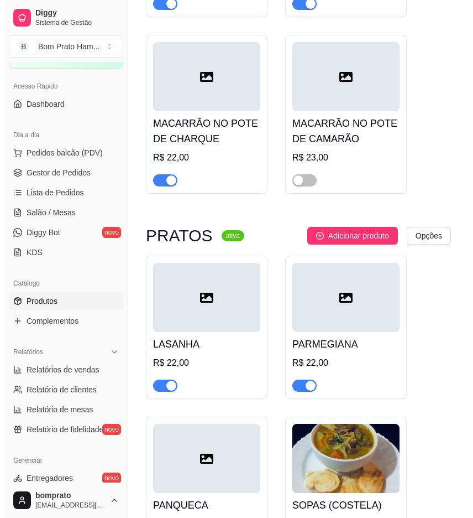
scroll to position [23871, 0]
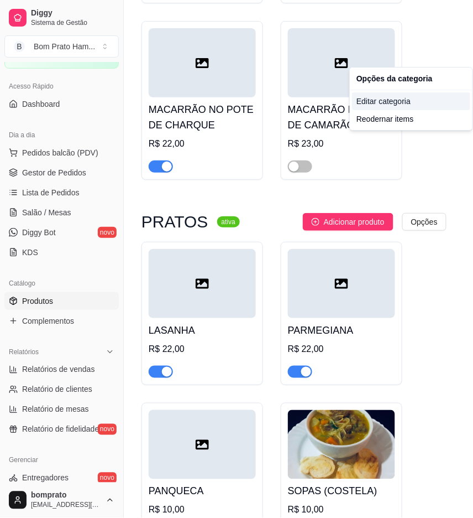
click at [395, 100] on div "Editar categoria" at bounding box center [411, 101] width 118 height 18
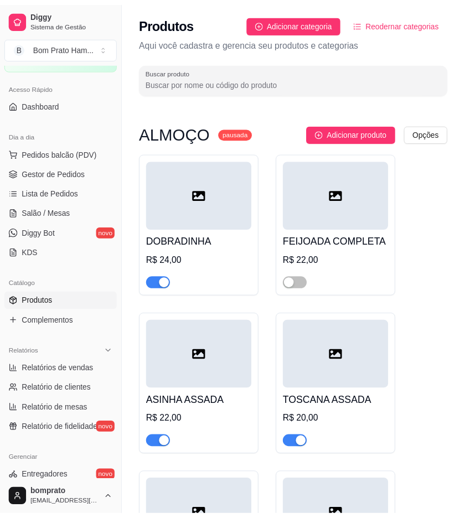
scroll to position [23668, 0]
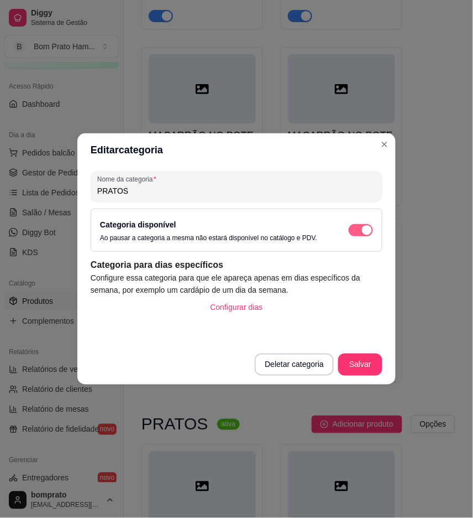
drag, startPoint x: 362, startPoint y: 226, endPoint x: 358, endPoint y: 327, distance: 101.3
click at [362, 226] on div "button" at bounding box center [367, 230] width 10 height 10
click at [362, 364] on button "Salvar" at bounding box center [361, 364] width 44 height 22
click at [355, 364] on button "Salvar" at bounding box center [361, 364] width 44 height 22
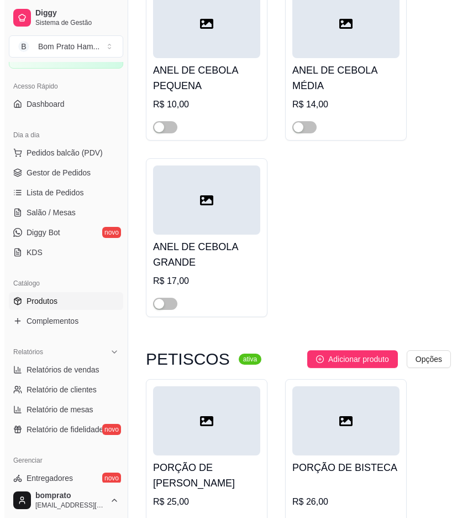
scroll to position [26557, 0]
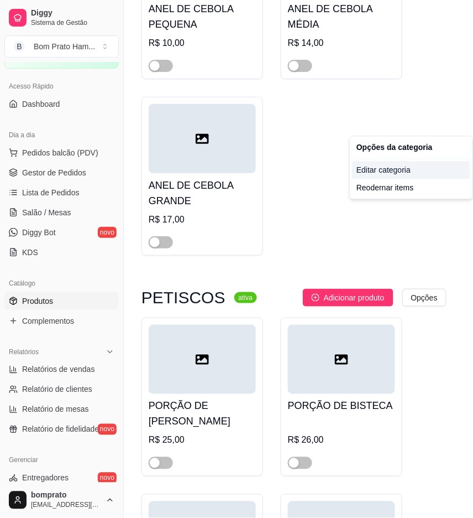
click at [388, 173] on div "Editar categoria" at bounding box center [411, 171] width 118 height 18
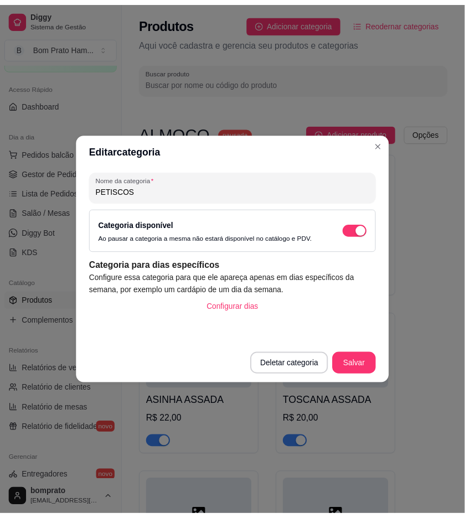
scroll to position [26422, 0]
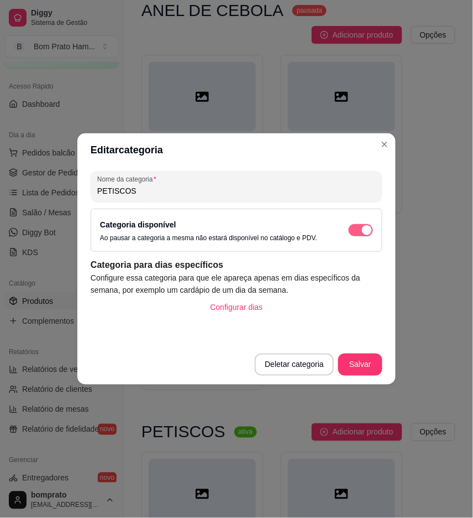
click at [367, 224] on span "button" at bounding box center [361, 230] width 24 height 12
click at [361, 361] on button "Salvar" at bounding box center [361, 364] width 44 height 22
click at [355, 366] on button "Salvar" at bounding box center [360, 365] width 43 height 22
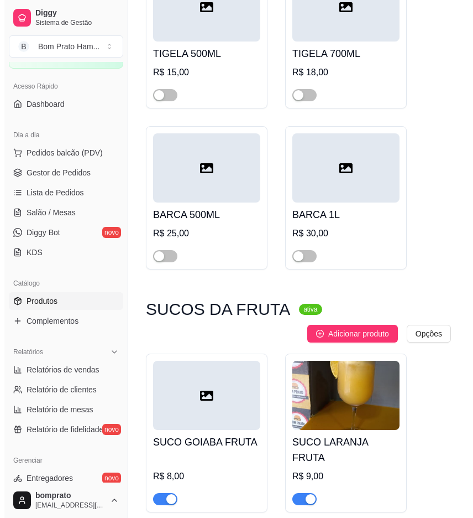
scroll to position [28020, 0]
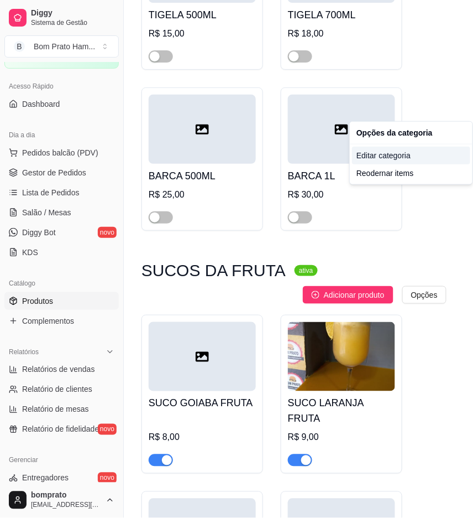
click at [414, 158] on div "Editar categoria" at bounding box center [411, 156] width 118 height 18
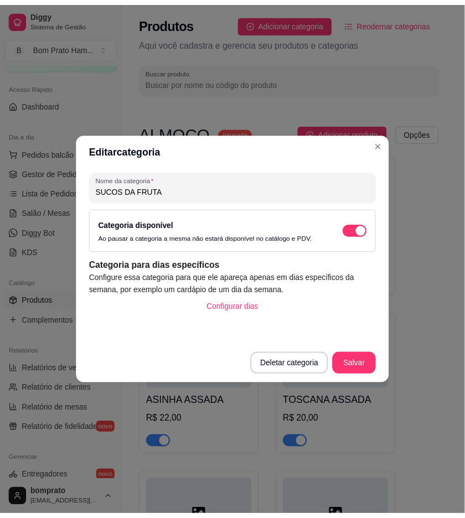
scroll to position [27849, 0]
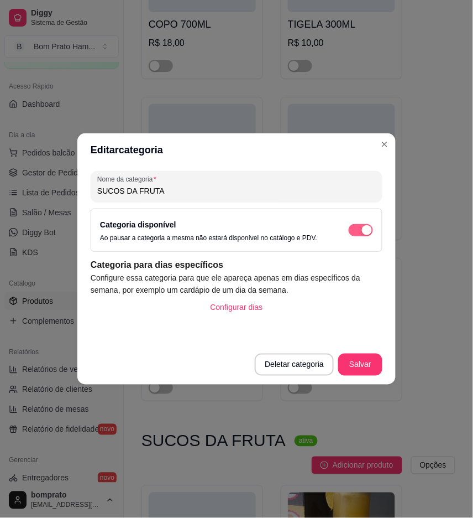
click at [355, 225] on span "button" at bounding box center [361, 230] width 24 height 12
click at [360, 367] on button "Salvar" at bounding box center [361, 364] width 44 height 22
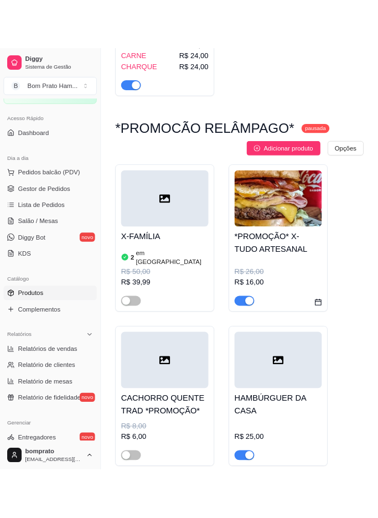
scroll to position [0, 0]
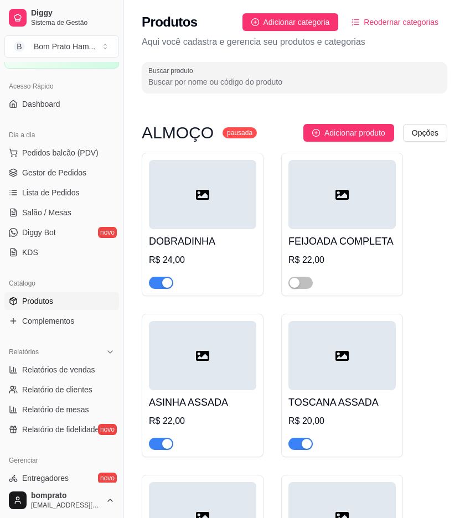
drag, startPoint x: 445, startPoint y: 212, endPoint x: 367, endPoint y: 175, distance: 86.3
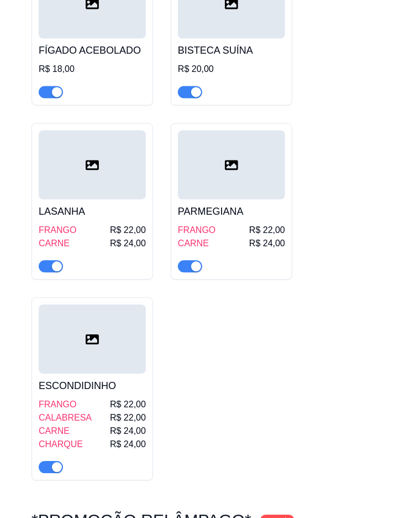
scroll to position [553, 0]
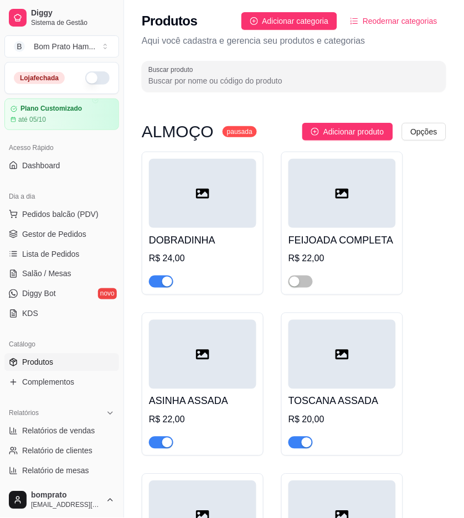
scroll to position [0, 0]
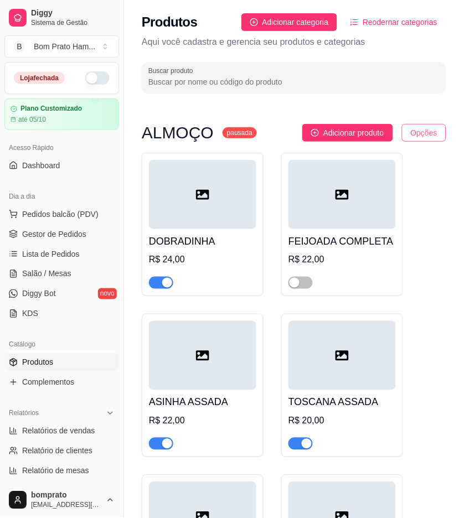
click at [436, 135] on html "Diggy Sistema de Gestão B Bom Prato Ham ... Loja fechada Plano Customizado até …" at bounding box center [232, 259] width 464 height 518
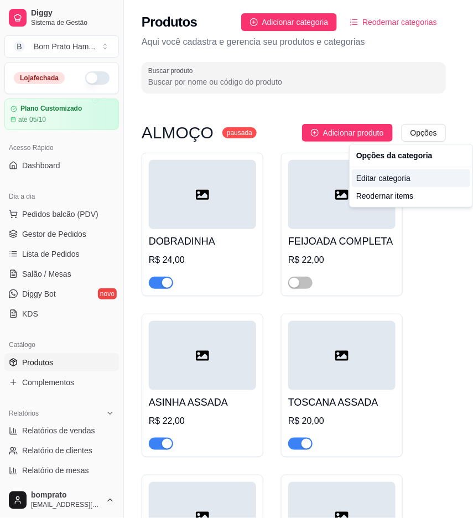
click at [409, 172] on div "Editar categoria" at bounding box center [411, 178] width 118 height 18
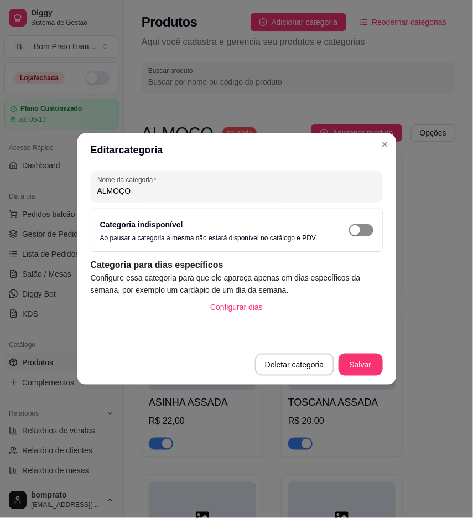
click at [369, 231] on span "button" at bounding box center [361, 230] width 24 height 12
click at [356, 354] on button "Salvar" at bounding box center [361, 364] width 44 height 22
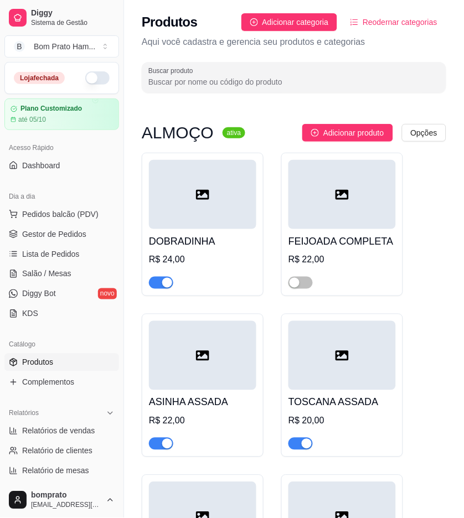
click at [203, 413] on div "ASINHA ASSADA R$ 22,00" at bounding box center [202, 420] width 107 height 60
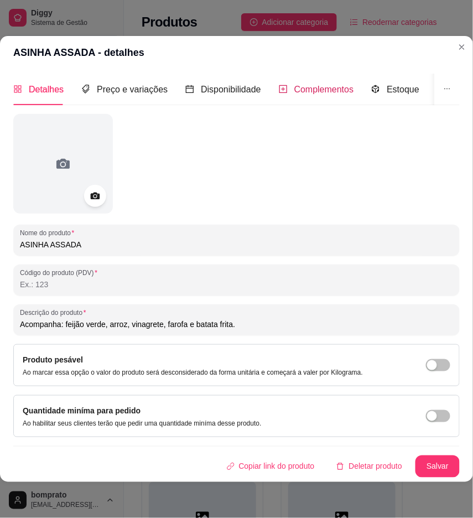
click at [324, 86] on span "Complementos" at bounding box center [324, 89] width 60 height 9
